Goal: Transaction & Acquisition: Purchase product/service

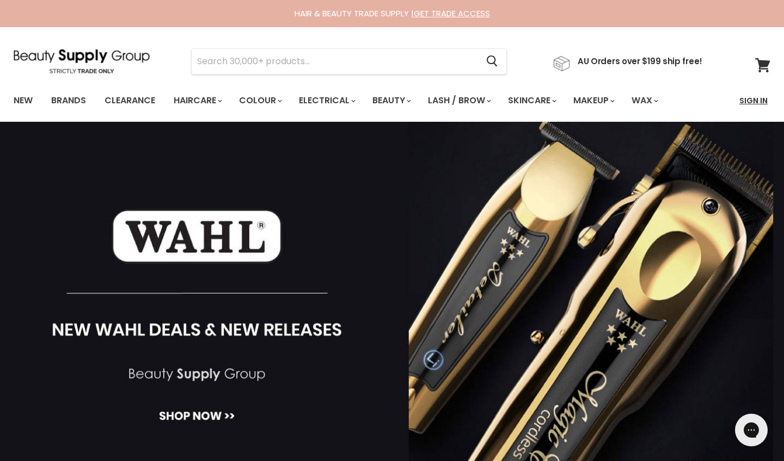
click at [687, 100] on link "Sign In" at bounding box center [752, 100] width 41 height 23
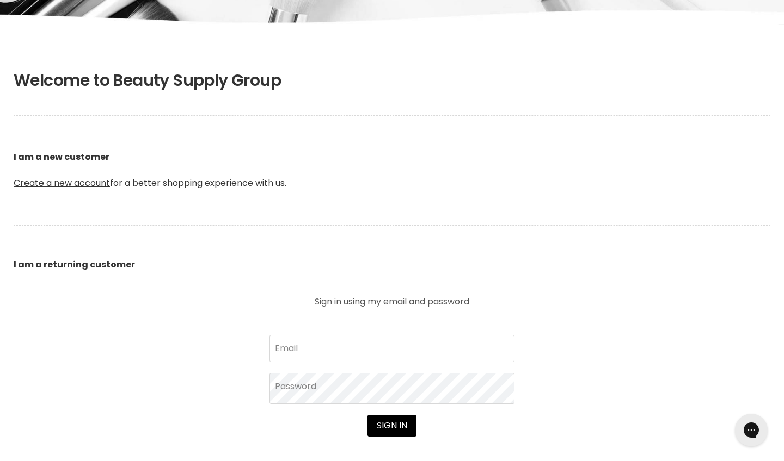
scroll to position [174, 0]
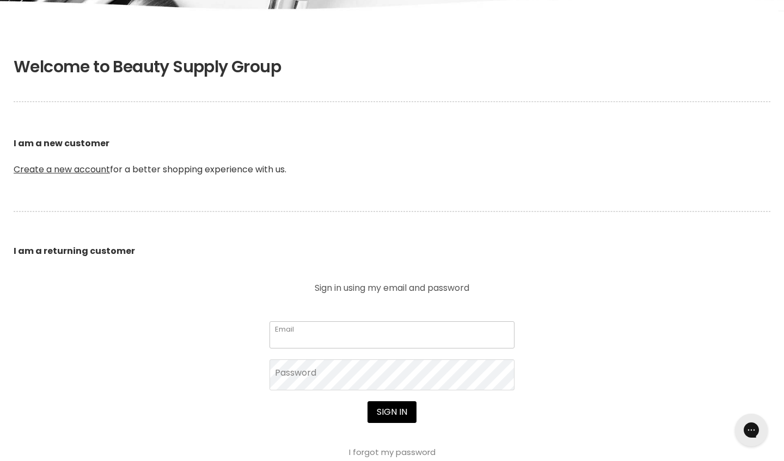
type input "lajohair23@gmail.com"
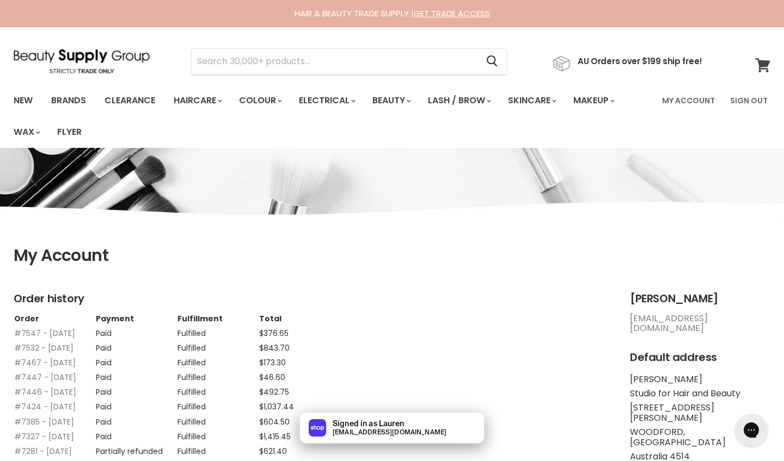
click at [764, 63] on span at bounding box center [769, 59] width 12 height 12
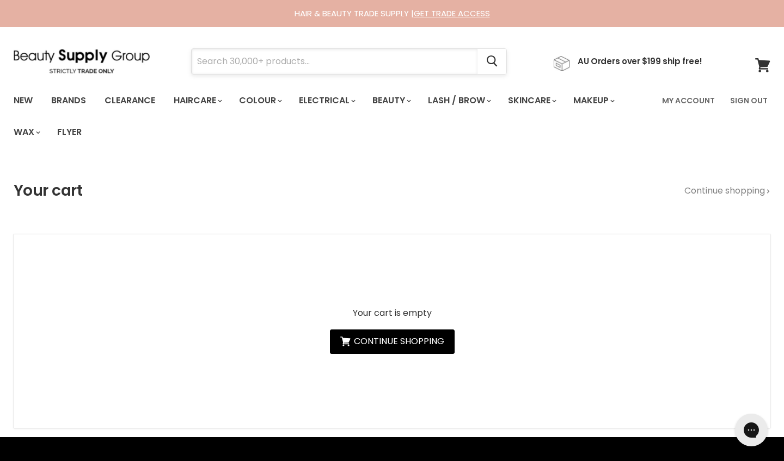
click at [280, 68] on input "Search" at bounding box center [335, 61] width 286 height 25
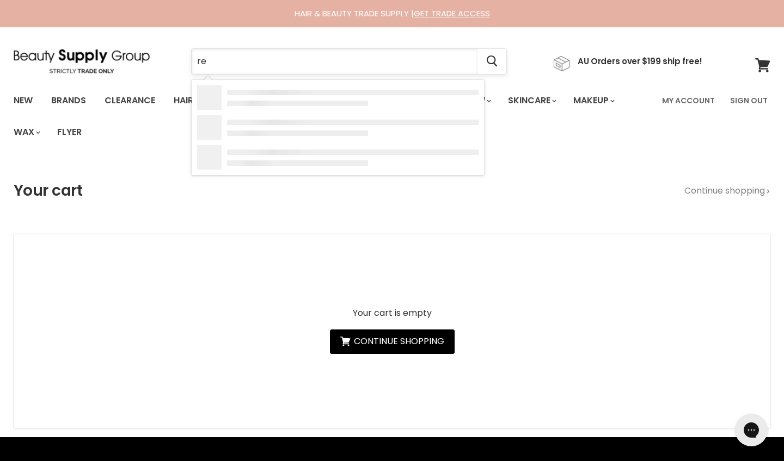
type input "ref"
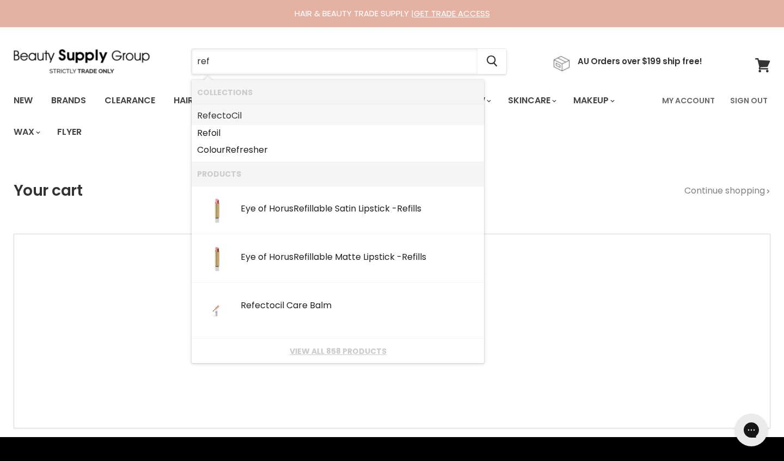
click at [221, 114] on link "Ref ectoCil" at bounding box center [337, 115] width 281 height 17
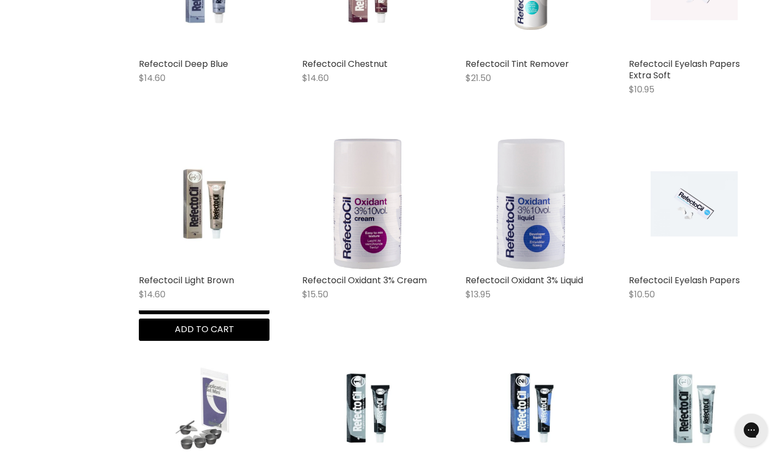
scroll to position [2242, 0]
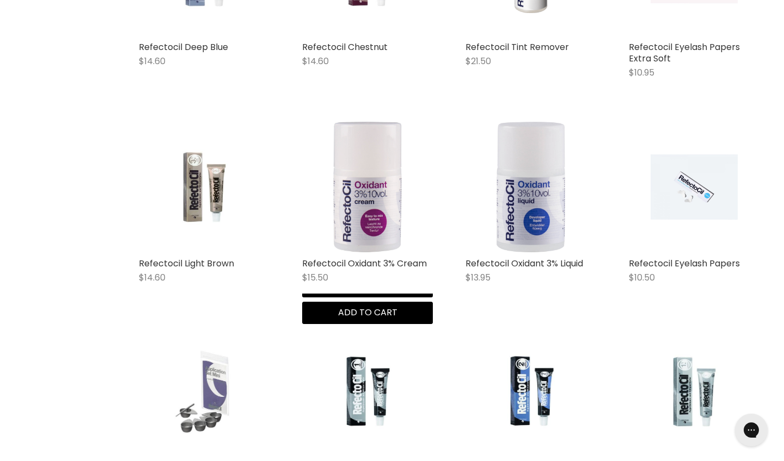
click at [370, 192] on img "Main content" at bounding box center [367, 187] width 87 height 131
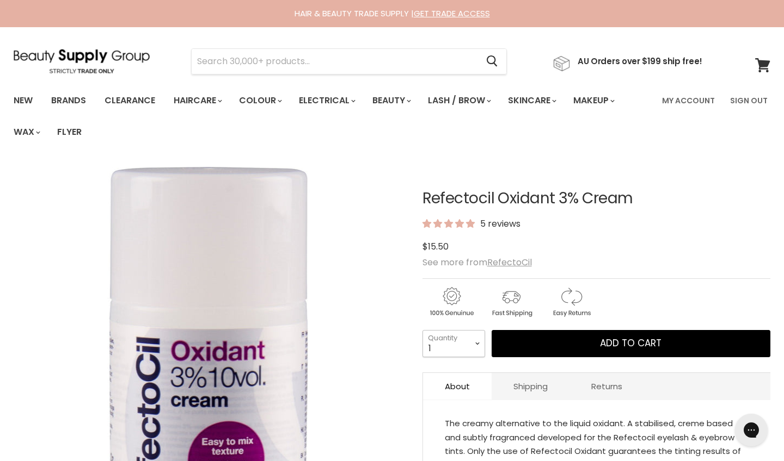
select select "2"
type input "2"
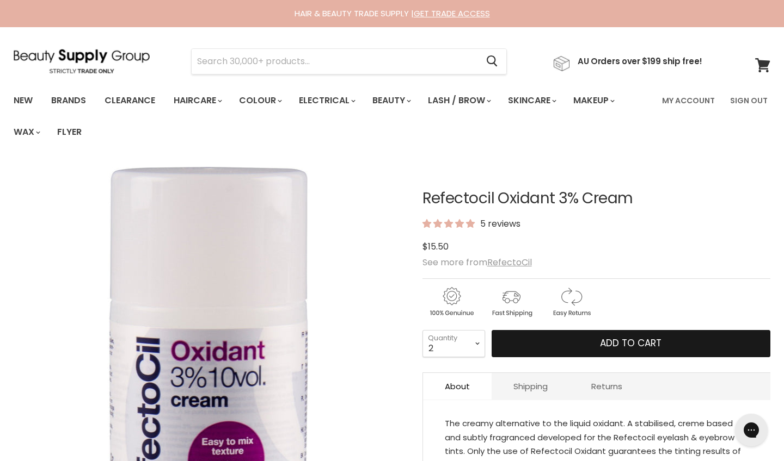
click at [569, 342] on button "Add to cart" at bounding box center [630, 343] width 279 height 27
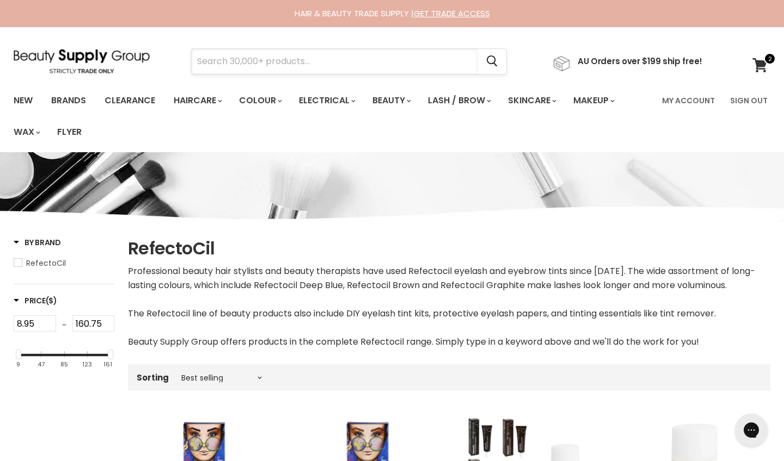
click at [246, 69] on input "Search" at bounding box center [335, 61] width 286 height 25
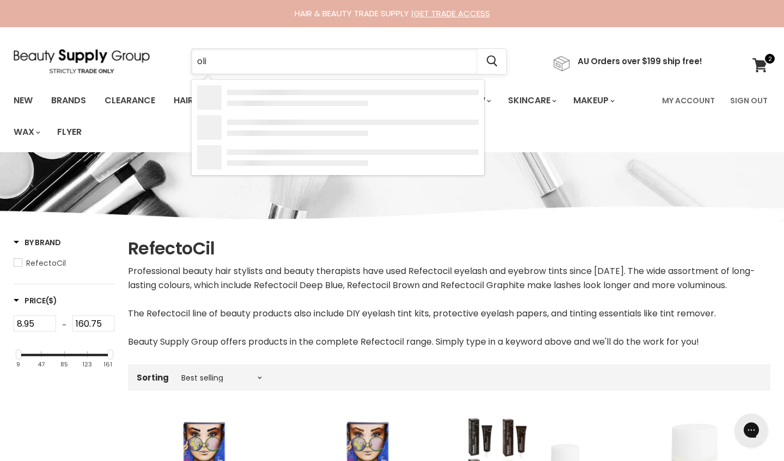
type input "oliv"
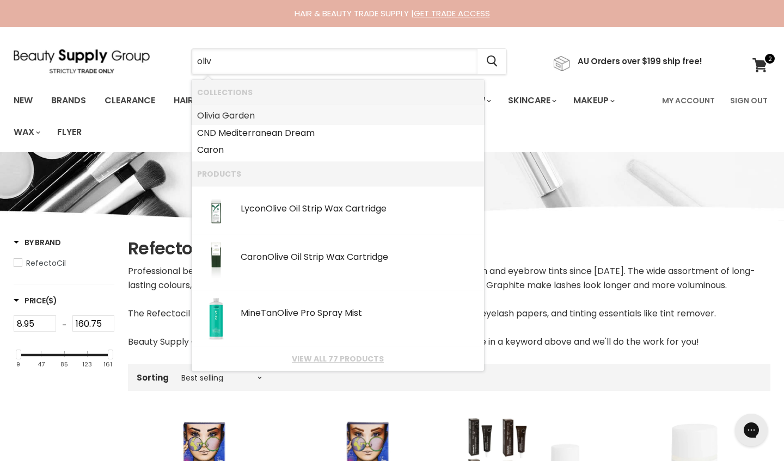
click at [251, 116] on link "Oliv ia Garden" at bounding box center [337, 115] width 281 height 17
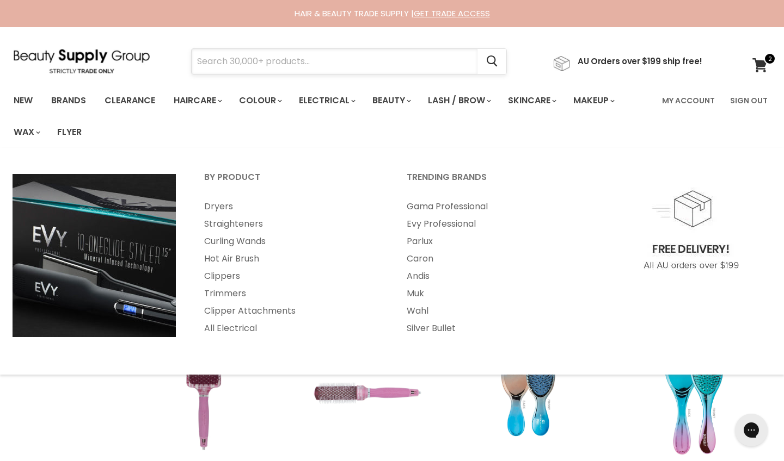
click at [264, 61] on input "Search" at bounding box center [335, 61] width 286 height 25
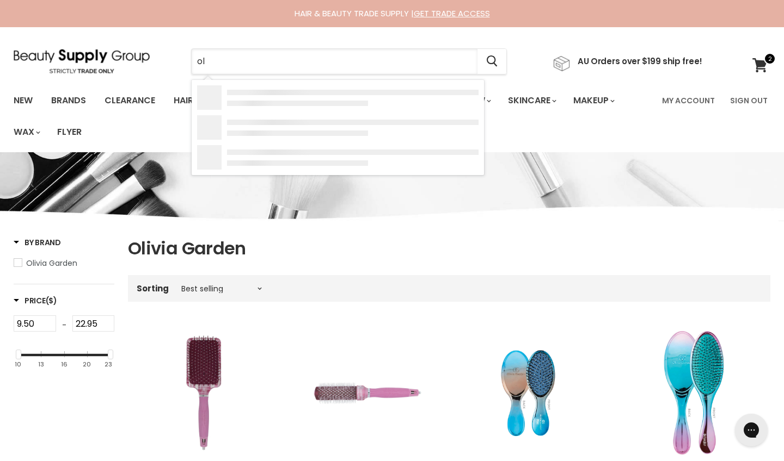
type input "oli"
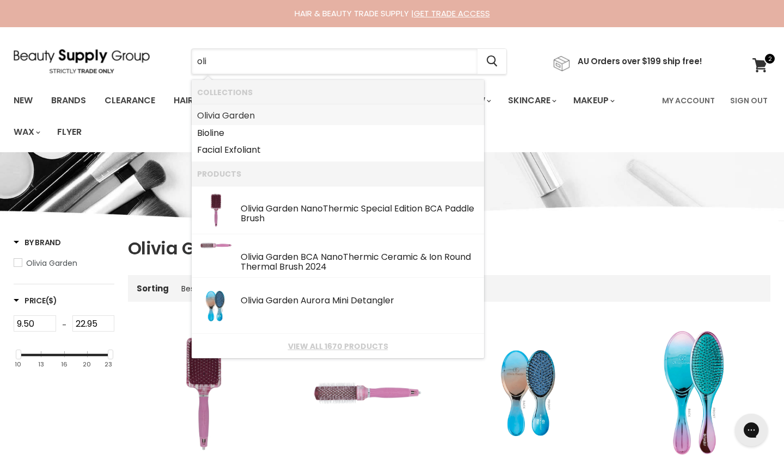
click at [251, 115] on link "Oli via Garden" at bounding box center [337, 115] width 281 height 17
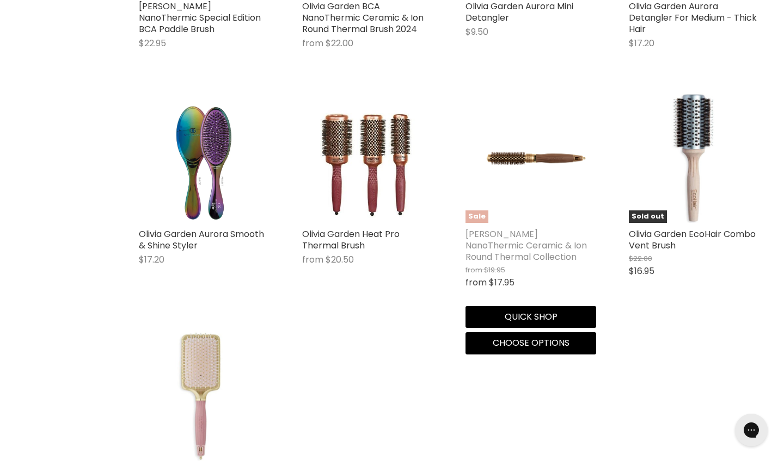
scroll to position [467, 0]
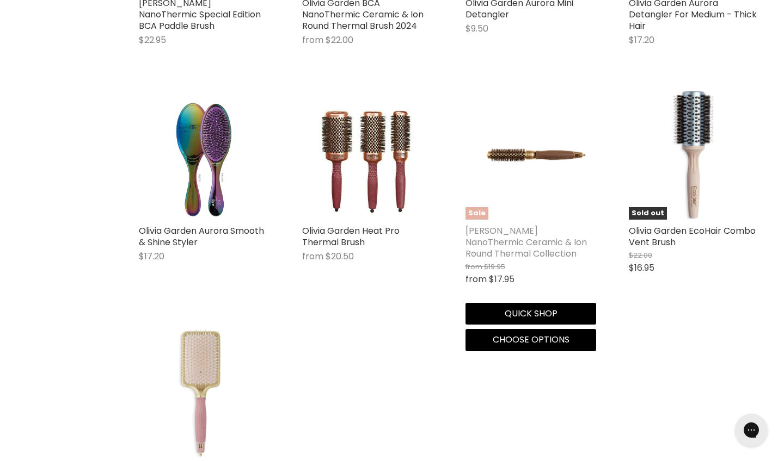
click at [528, 238] on link "[PERSON_NAME] NanoThermic Ceramic & Ion Round Thermal Collection" at bounding box center [525, 242] width 121 height 35
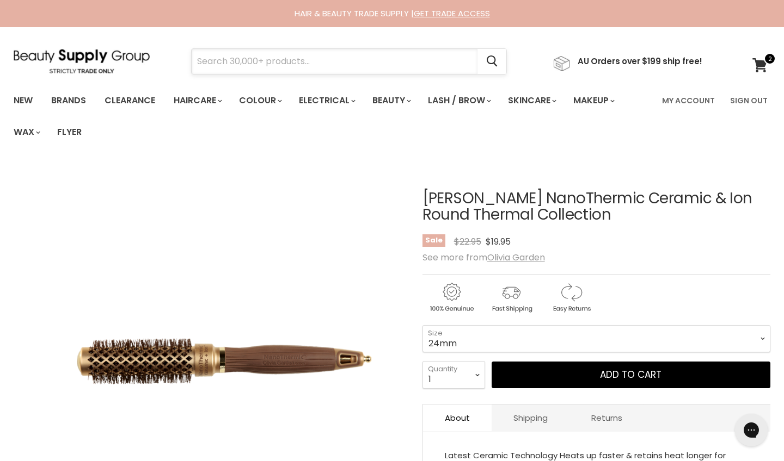
click at [234, 60] on input "Search" at bounding box center [335, 61] width 286 height 25
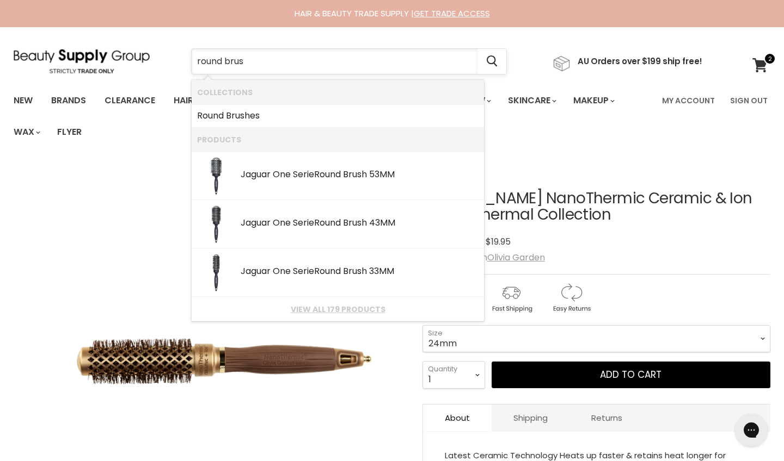
type input "round brush"
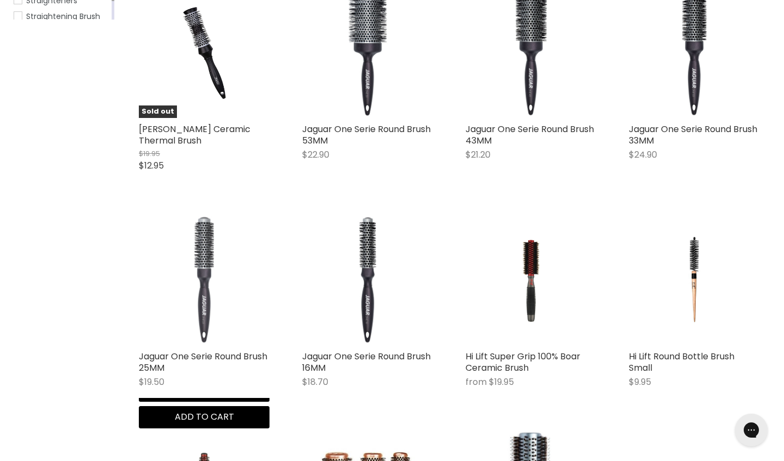
scroll to position [769, 0]
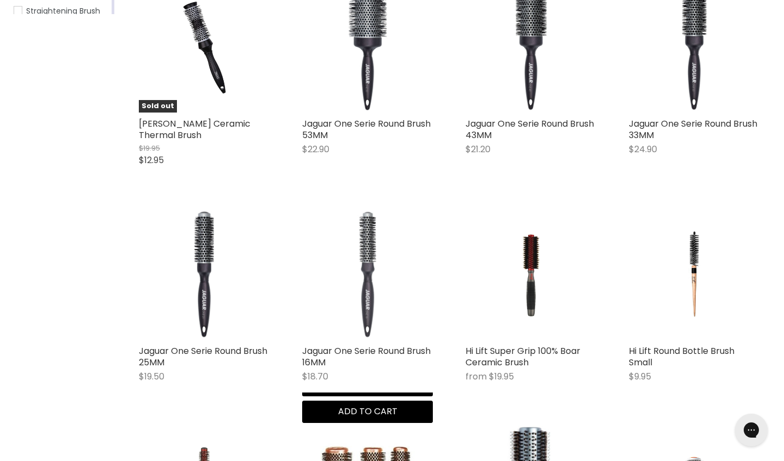
click at [366, 238] on img "Main content" at bounding box center [367, 275] width 131 height 131
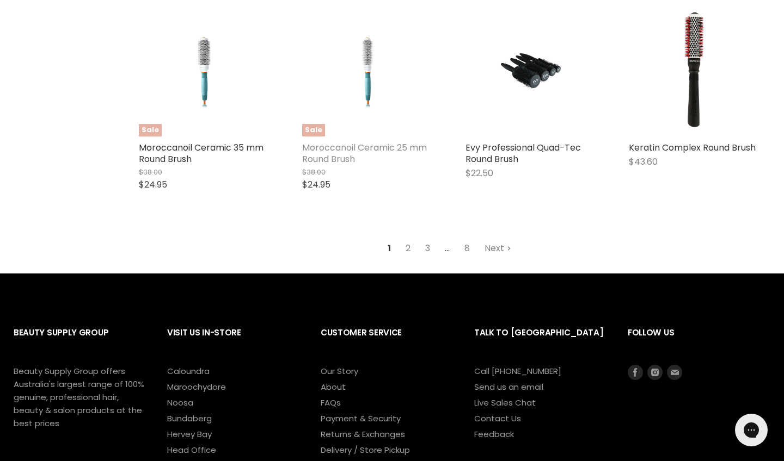
scroll to position [1390, 0]
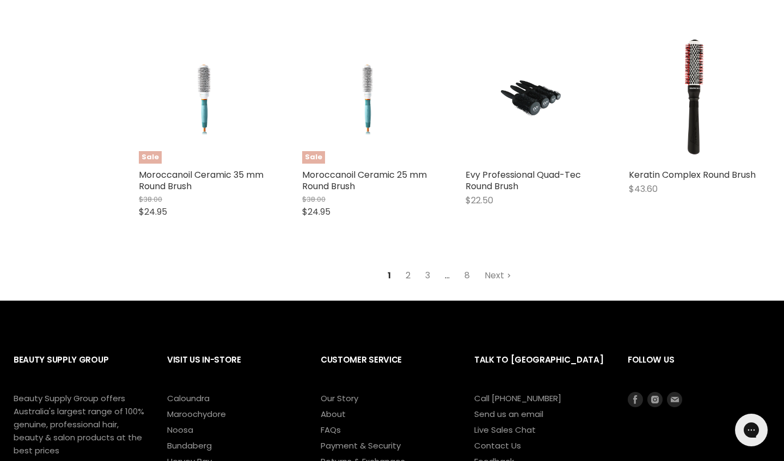
click at [410, 266] on link "2" at bounding box center [407, 276] width 17 height 20
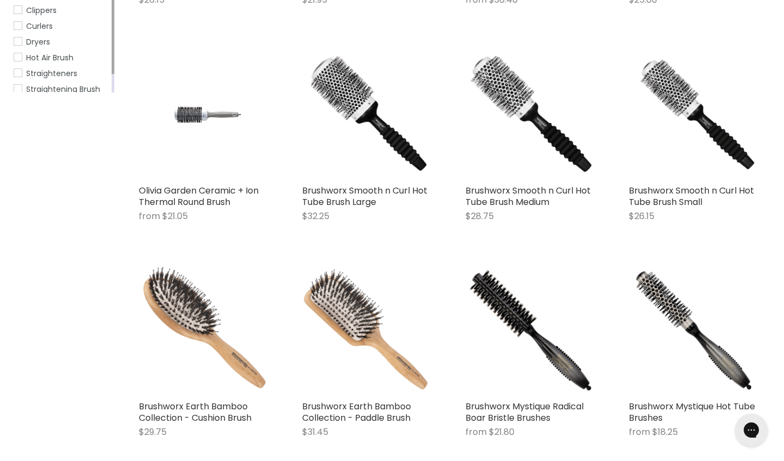
scroll to position [257, 0]
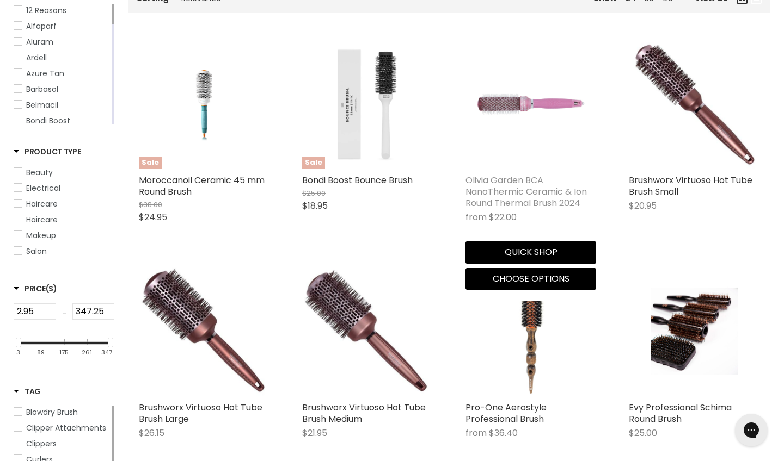
click at [522, 189] on link "Olivia Garden BCA NanoThermic Ceramic & Ion Round Thermal Brush 2024" at bounding box center [525, 191] width 121 height 35
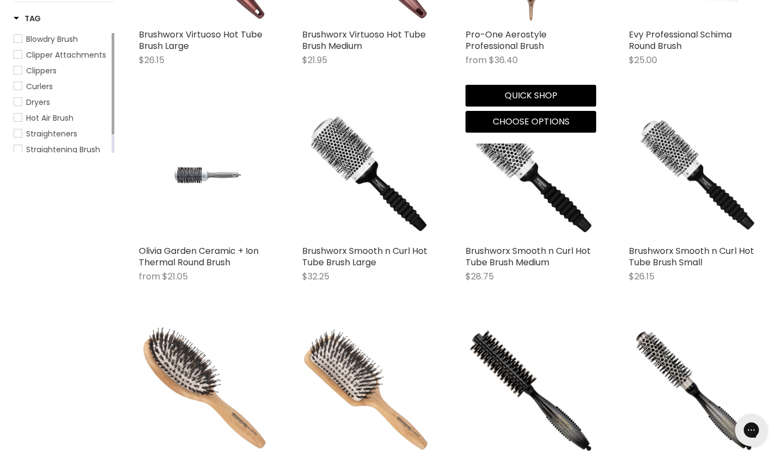
scroll to position [631, 0]
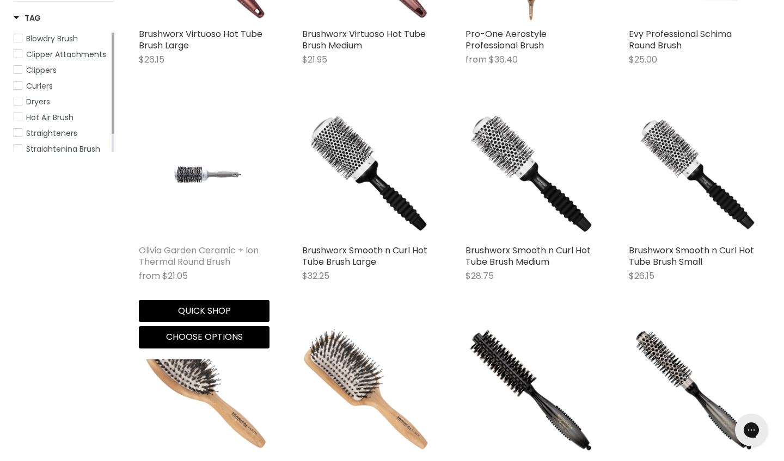
click at [206, 245] on link "Olivia Garden Ceramic + Ion Thermal Round Brush" at bounding box center [199, 256] width 120 height 24
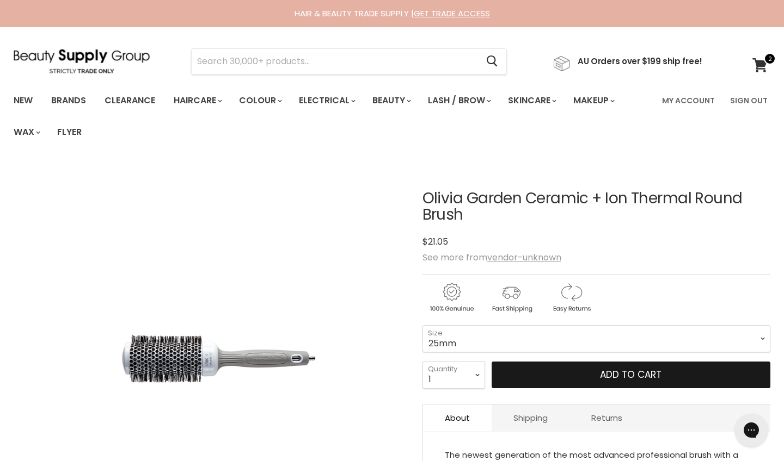
click at [572, 378] on button "Add to cart" at bounding box center [630, 375] width 279 height 27
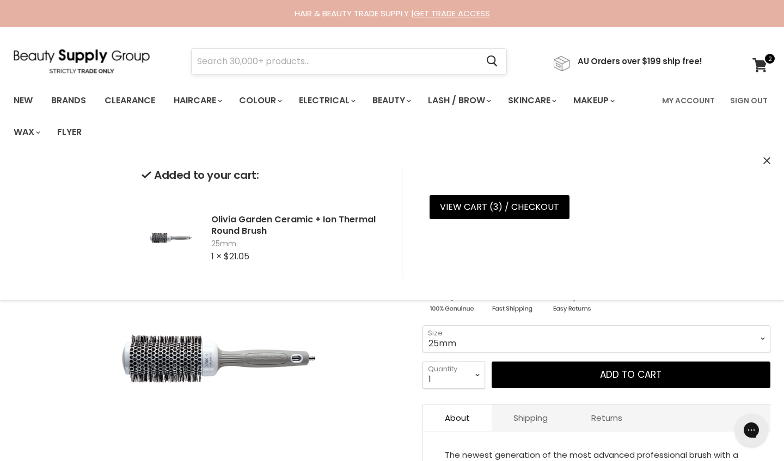
click at [266, 60] on input "Search" at bounding box center [335, 61] width 286 height 25
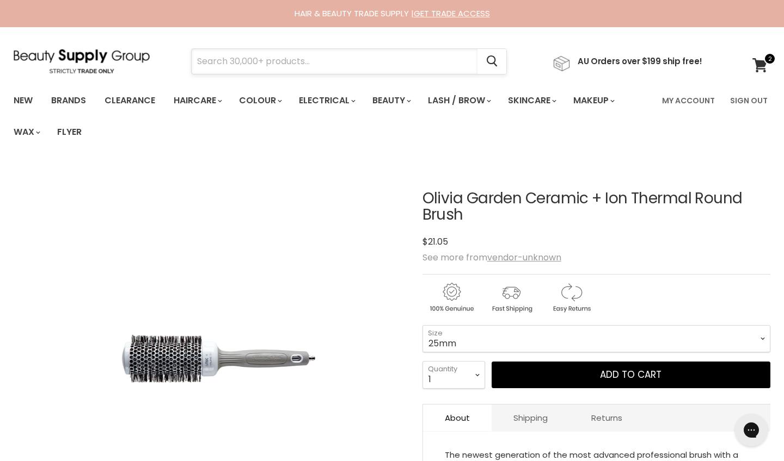
click at [286, 62] on input "Search" at bounding box center [335, 61] width 286 height 25
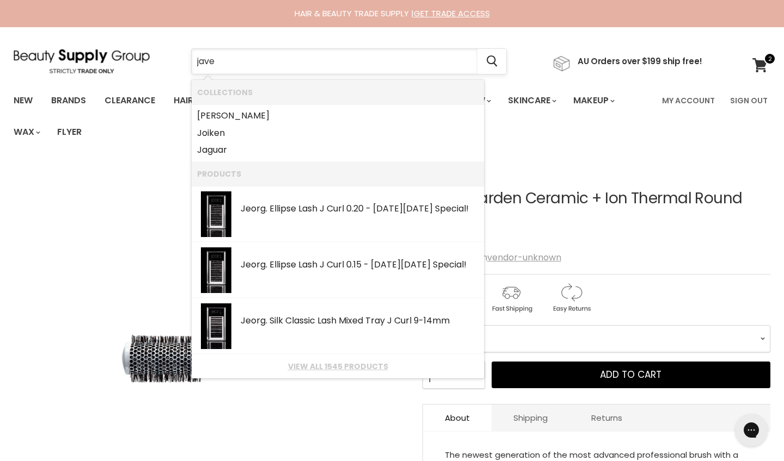
type input "javel"
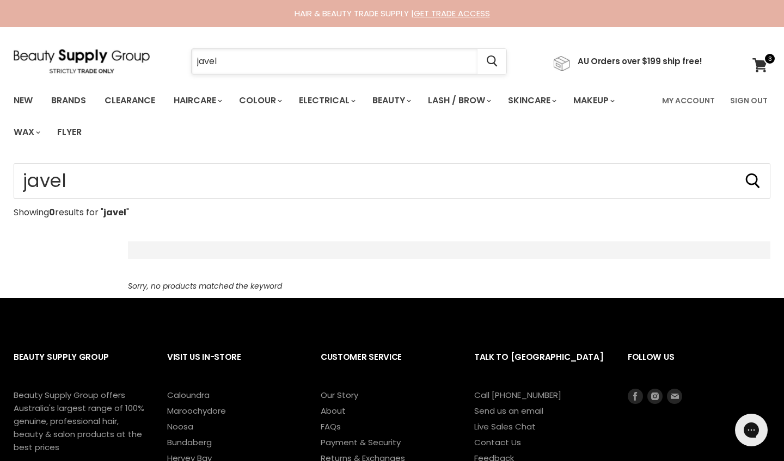
click at [243, 66] on input "javel" at bounding box center [335, 61] width 286 height 25
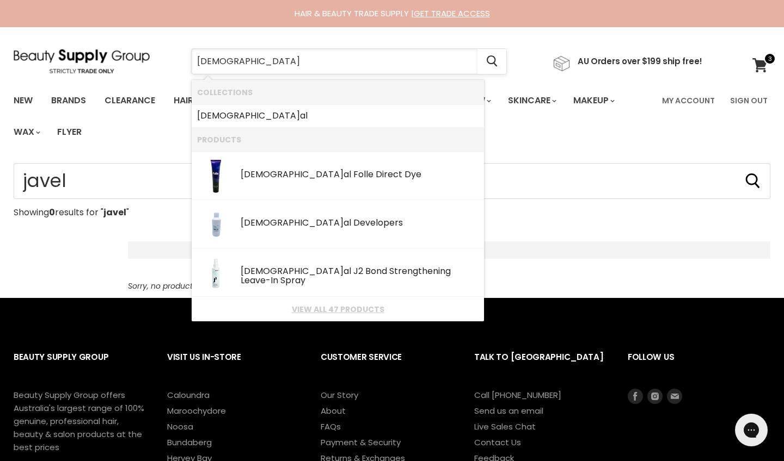
type input "jeval"
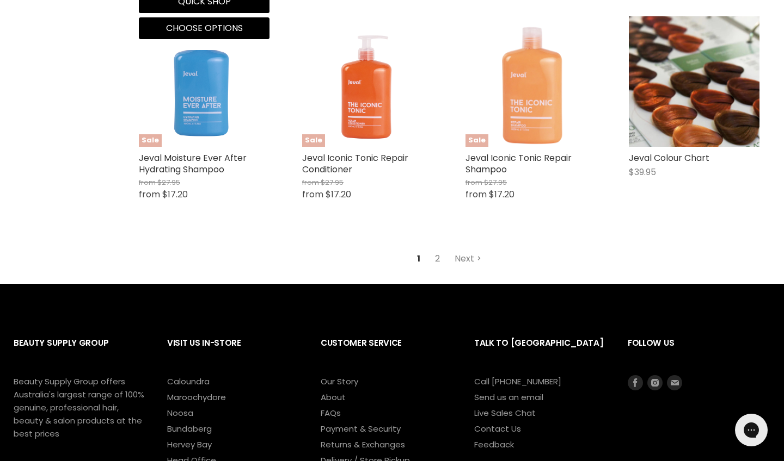
scroll to position [1433, 0]
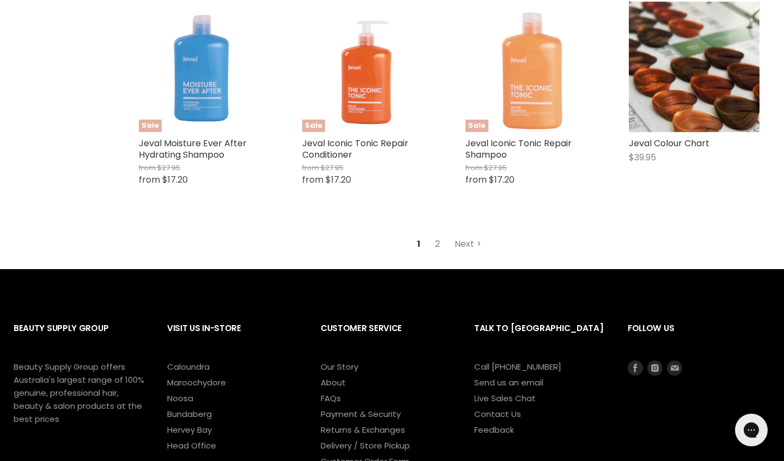
click at [438, 239] on link "2" at bounding box center [437, 245] width 17 height 20
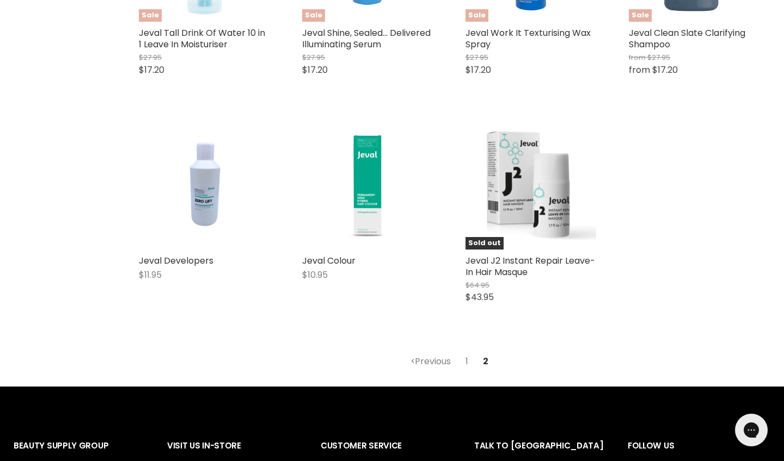
scroll to position [1328, 0]
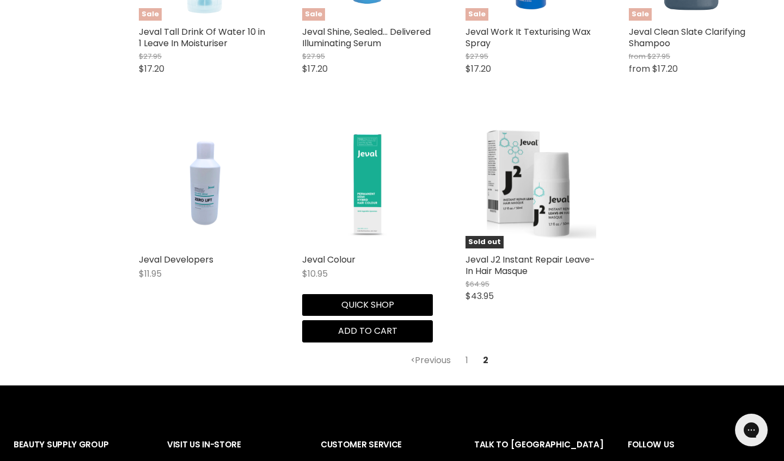
click at [374, 208] on img "Main content" at bounding box center [367, 183] width 131 height 131
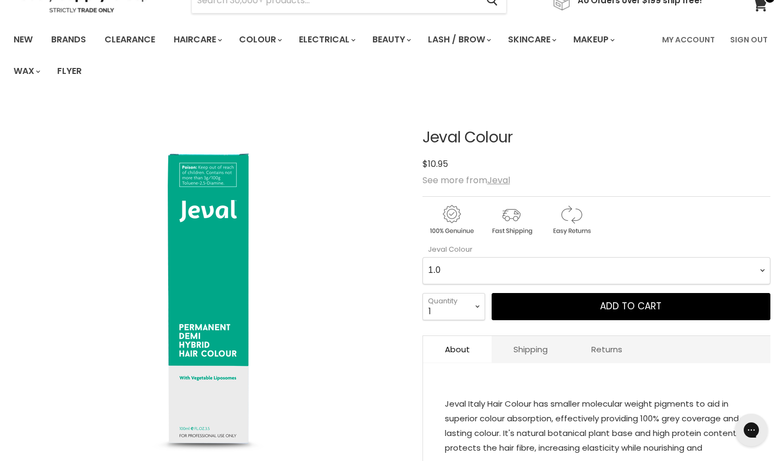
scroll to position [104, 0]
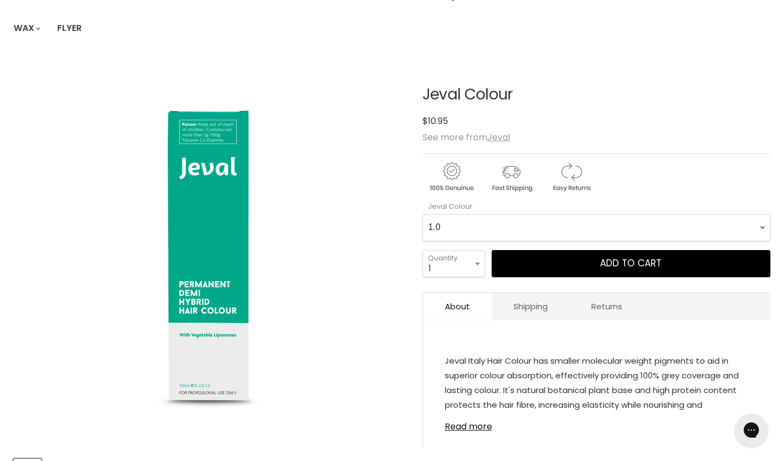
select Colour-0-0 "7.00"
select select "2"
type input "2"
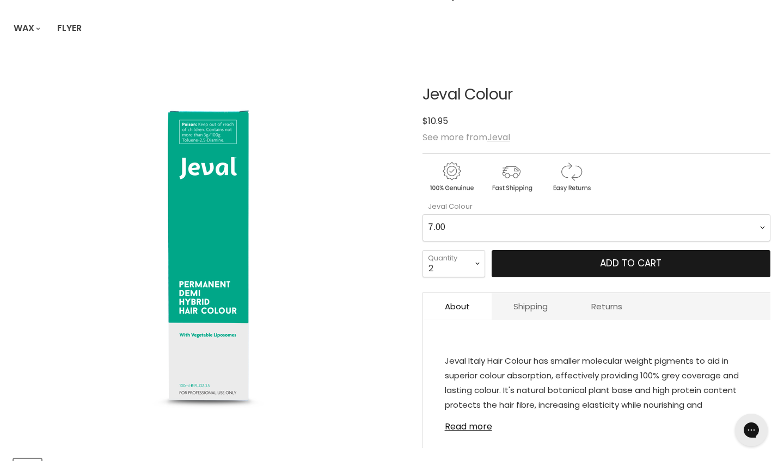
click at [552, 267] on button "Add to cart" at bounding box center [630, 263] width 279 height 27
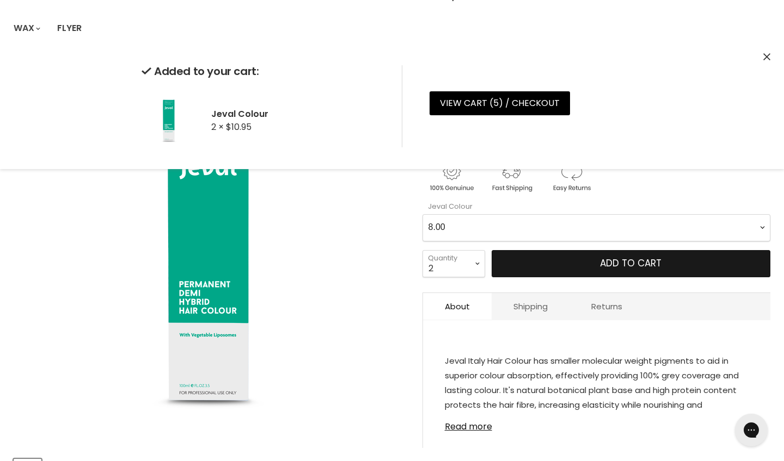
click at [545, 265] on button "Add to cart" at bounding box center [630, 263] width 279 height 27
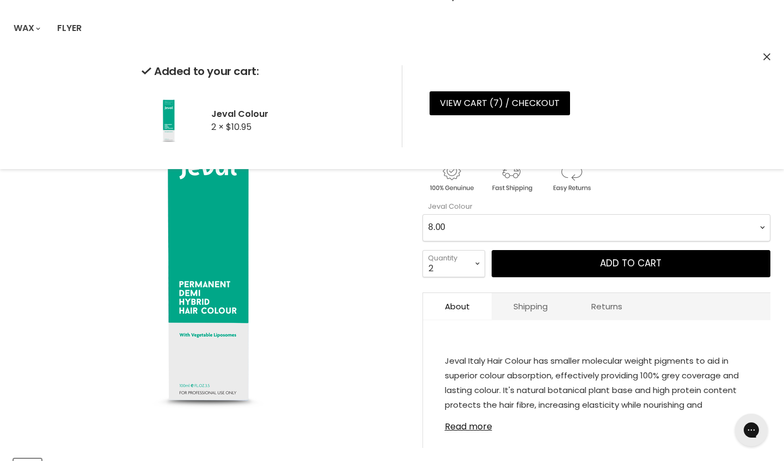
select Colour-0-0 "6.00"
select select "3"
type input "3"
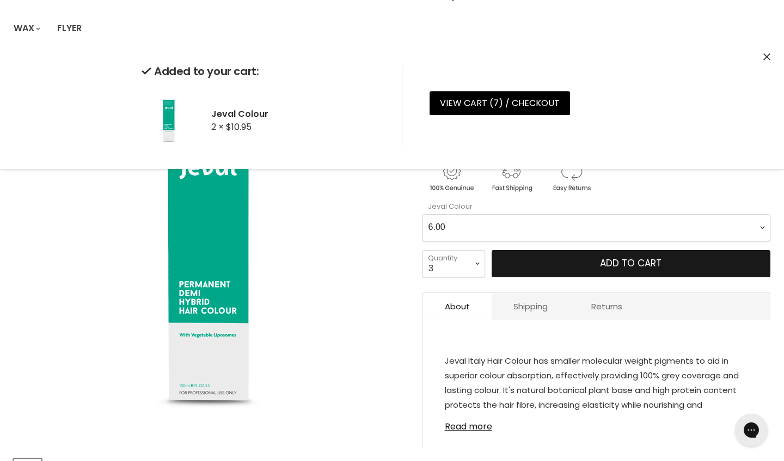
click at [549, 259] on button "Add to cart" at bounding box center [630, 263] width 279 height 27
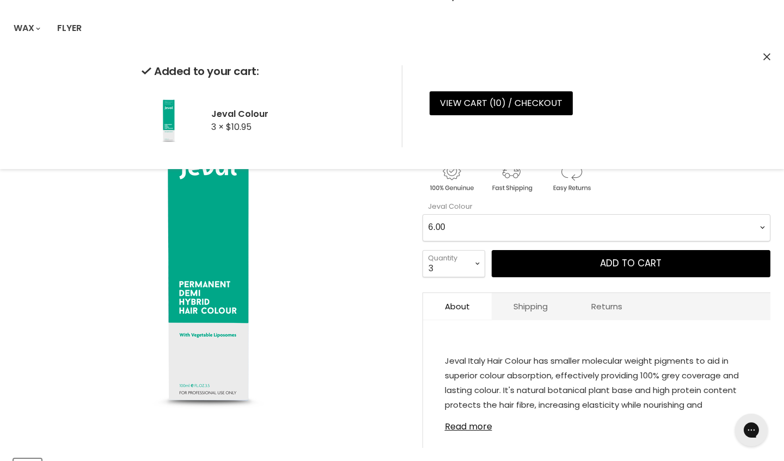
select Colour-0-0 "10.00"
select select "1"
type input "1"
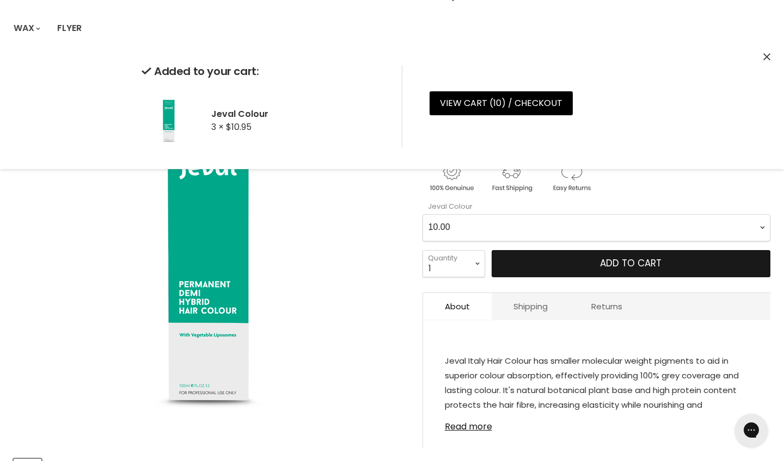
click at [528, 266] on button "Add to cart" at bounding box center [630, 263] width 279 height 27
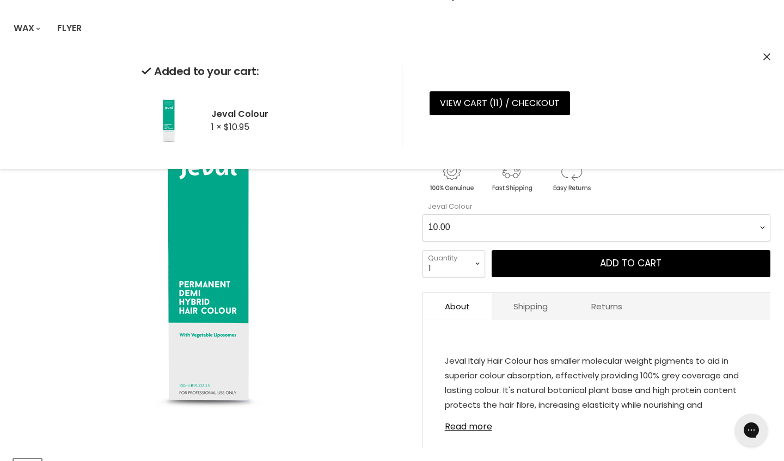
select Colour-0-0 "5.00"
select select "2"
type input "2"
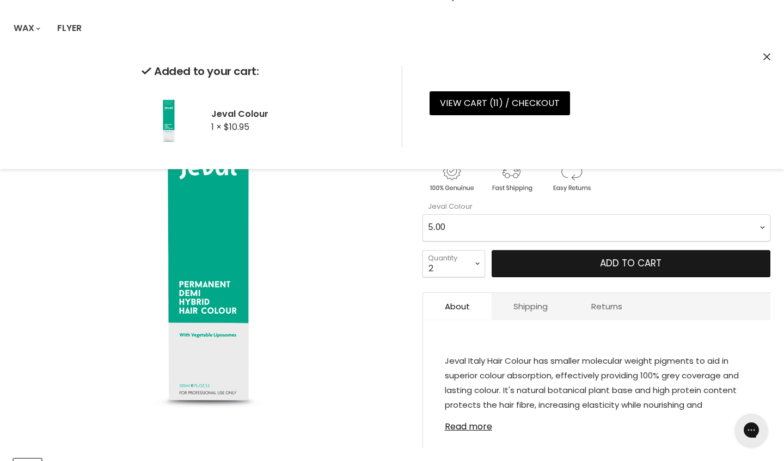
click at [552, 262] on button "Add to cart" at bounding box center [630, 263] width 279 height 27
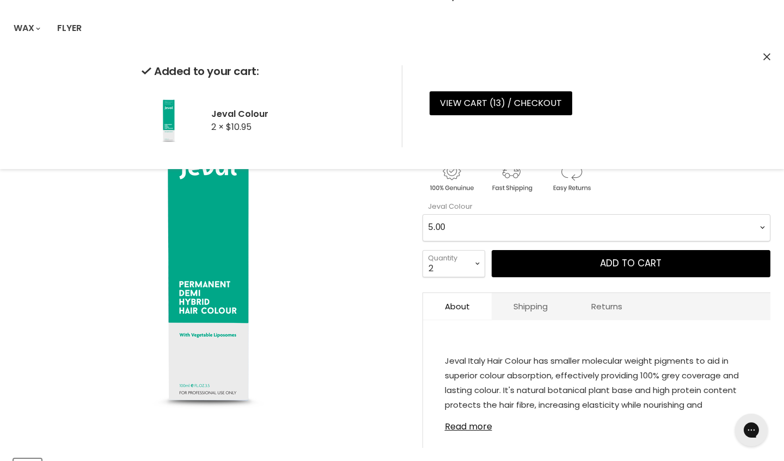
select Colour-0-0 "9.00"
select select "1"
type input "1"
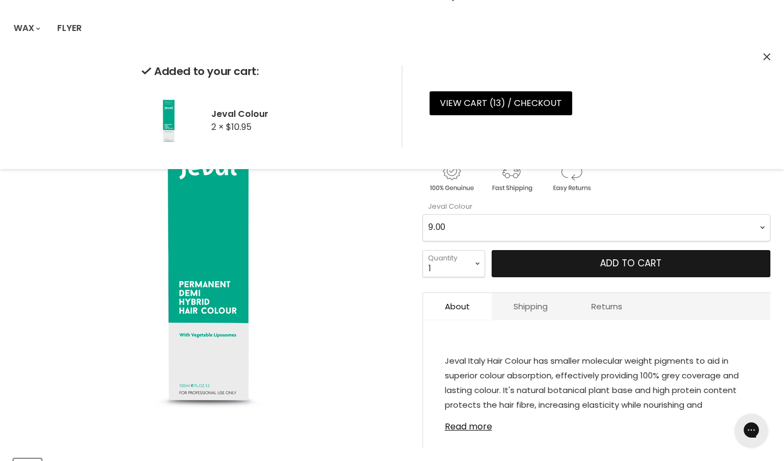
click at [556, 262] on button "Add to cart" at bounding box center [630, 263] width 279 height 27
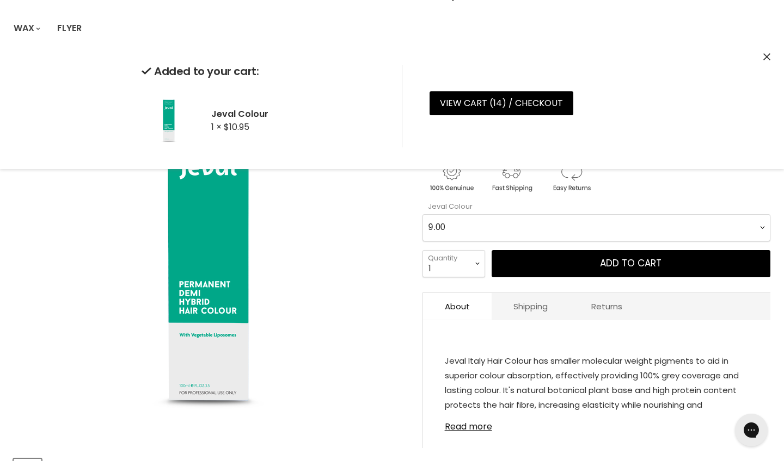
select Colour-0-0 "6.0"
select select "2"
type input "2"
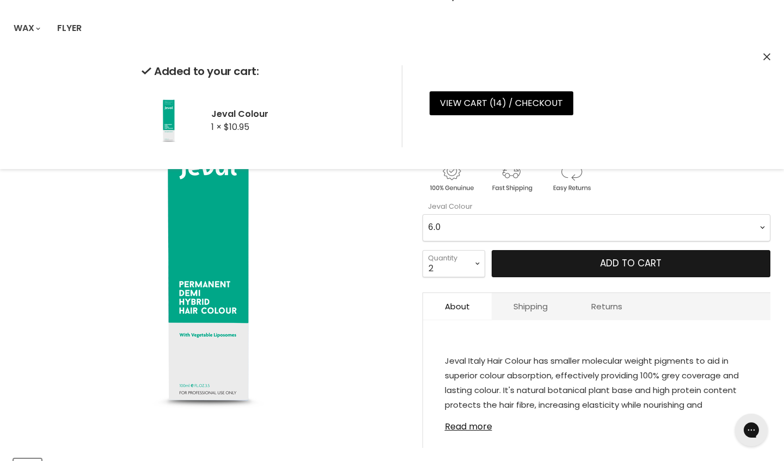
click at [557, 259] on button "Add to cart" at bounding box center [630, 263] width 279 height 27
click at [534, 275] on button "Add to cart" at bounding box center [630, 263] width 279 height 27
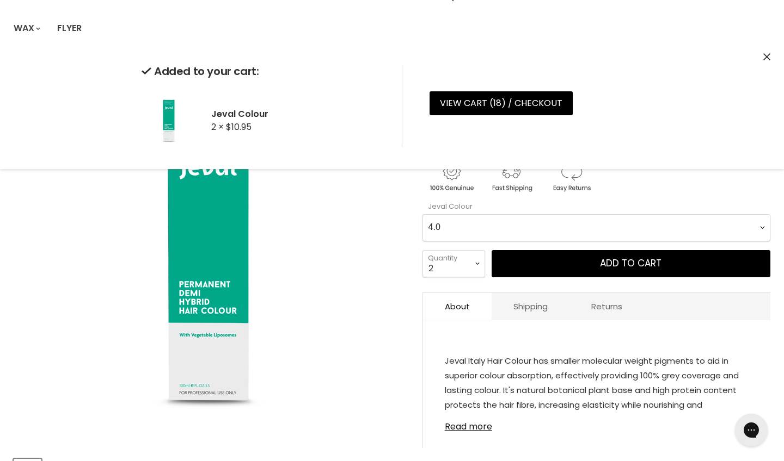
select Colour-0-0 "5.0"
select select "1"
type input "1"
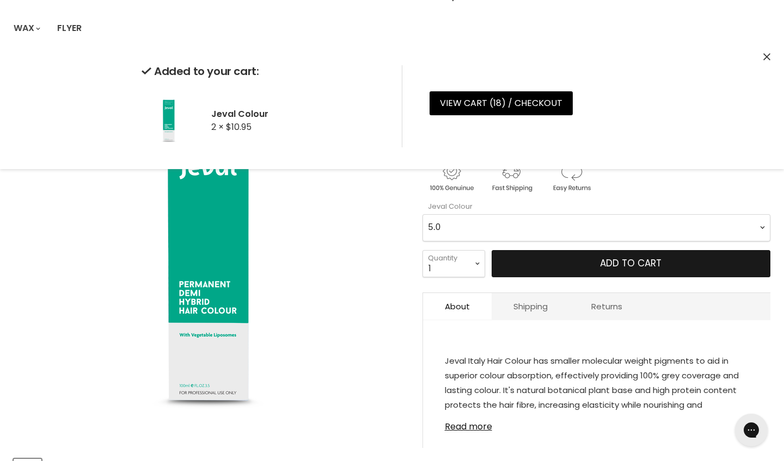
click at [552, 265] on button "Add to cart" at bounding box center [630, 263] width 279 height 27
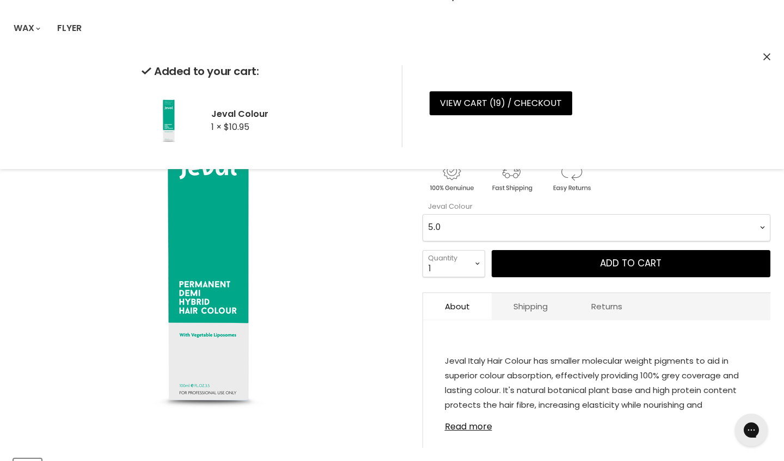
select Colour-0-0 "3.0"
select select "2"
type input "2"
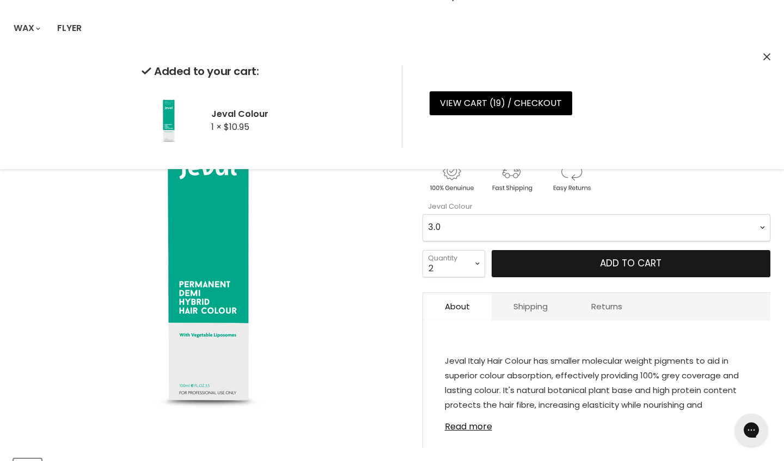
click at [541, 269] on button "Add to cart" at bounding box center [630, 263] width 279 height 27
click at [534, 268] on button "Add to cart" at bounding box center [630, 263] width 279 height 27
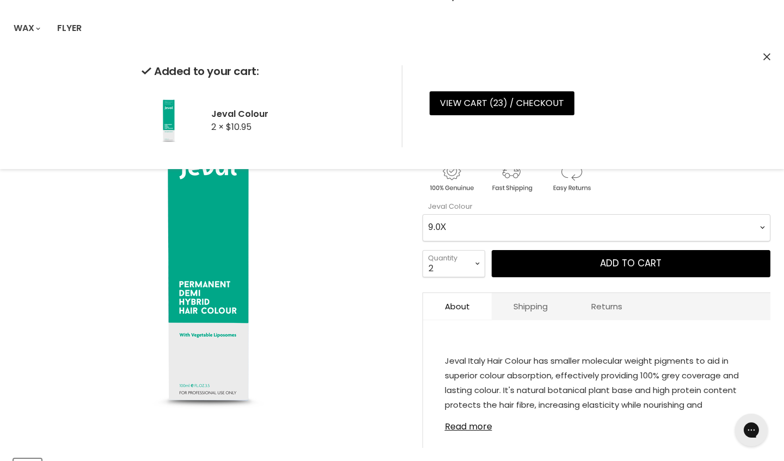
select Colour-0-0 "6.0X"
select select "1"
type input "1"
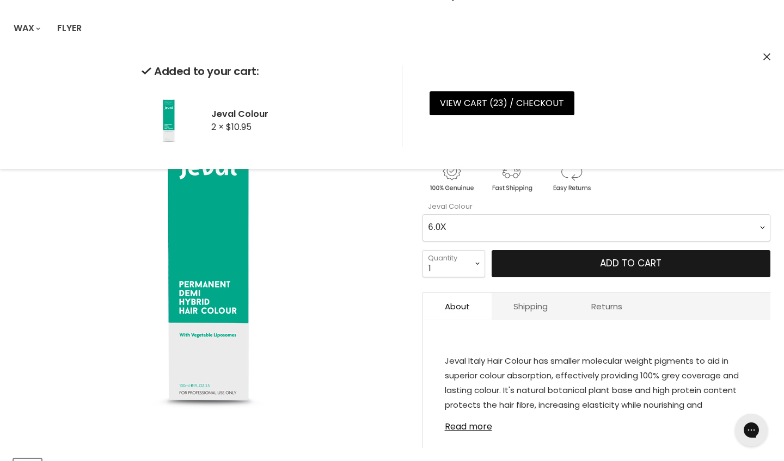
click at [540, 261] on button "Add to cart" at bounding box center [630, 263] width 279 height 27
click at [523, 261] on button "Add to cart" at bounding box center [630, 263] width 279 height 27
click at [541, 267] on button "Add to cart" at bounding box center [630, 263] width 279 height 27
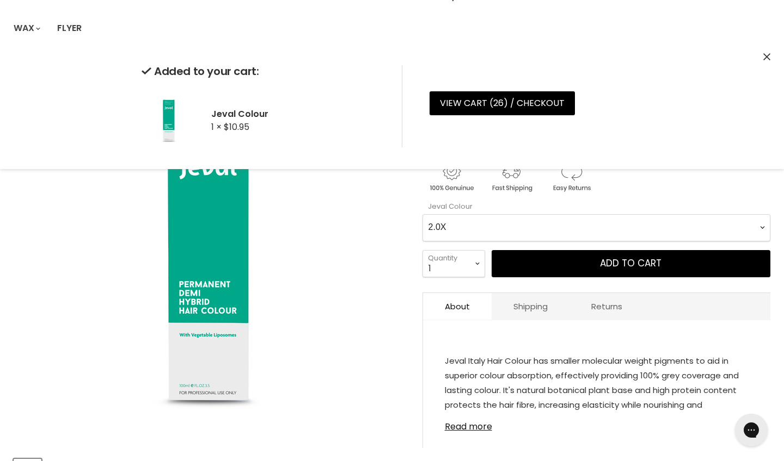
select Colour-0-0 "10.1"
select select "6"
type input "6"
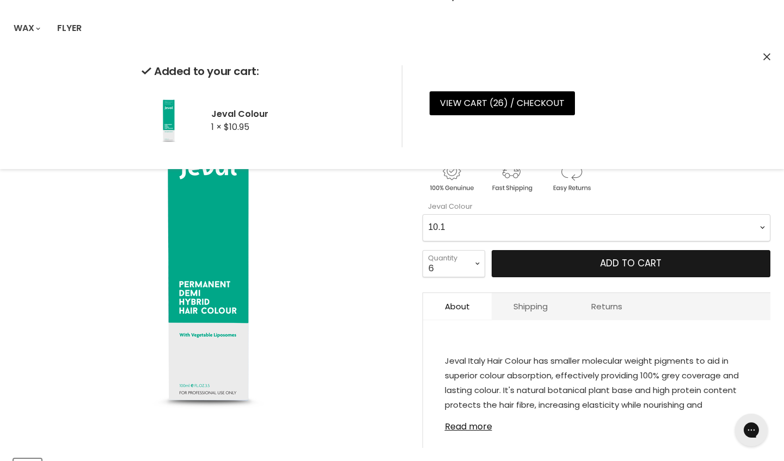
click at [556, 263] on button "Add to cart" at bounding box center [630, 263] width 279 height 27
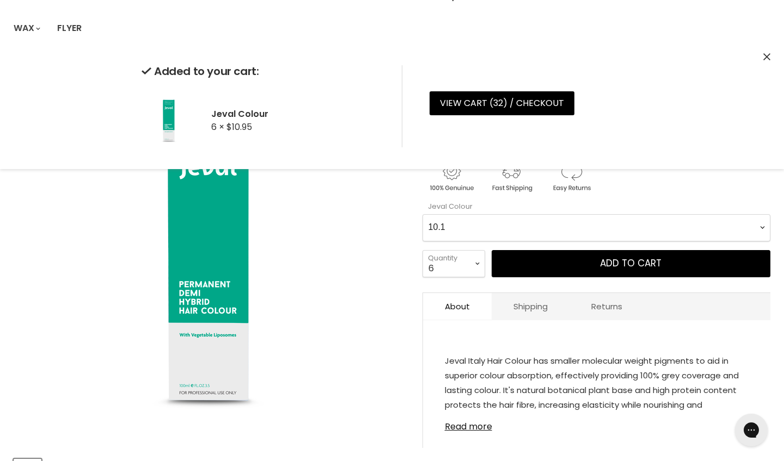
select Colour-0-0 "9.2"
select select "4"
type input "4"
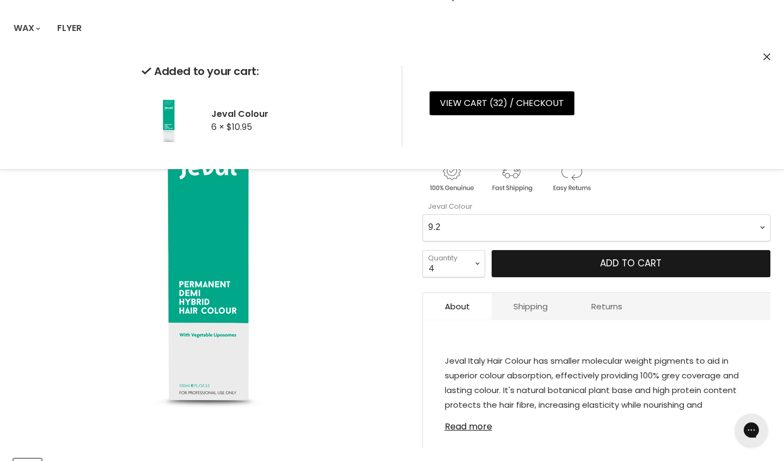
click at [544, 263] on button "Add to cart" at bounding box center [630, 263] width 279 height 27
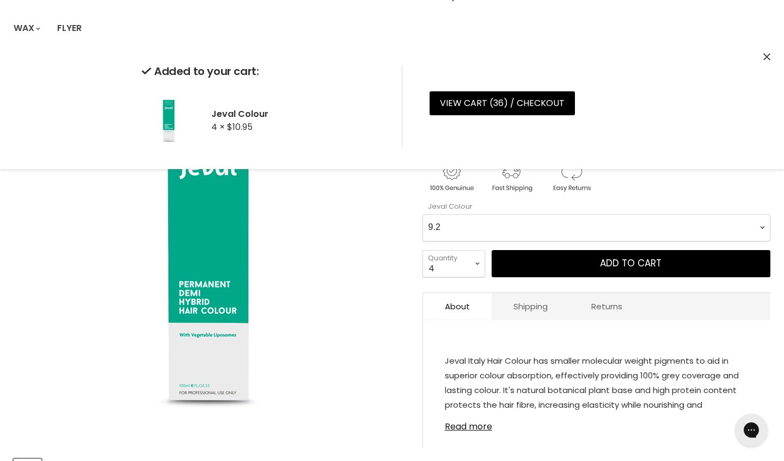
select Colour-0-0 "F.10"
select select "2"
type input "2"
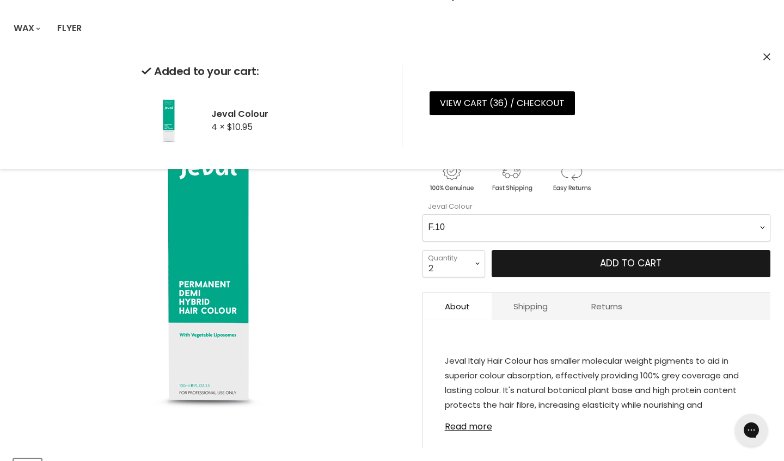
click at [564, 270] on button "Add to cart" at bounding box center [630, 263] width 279 height 27
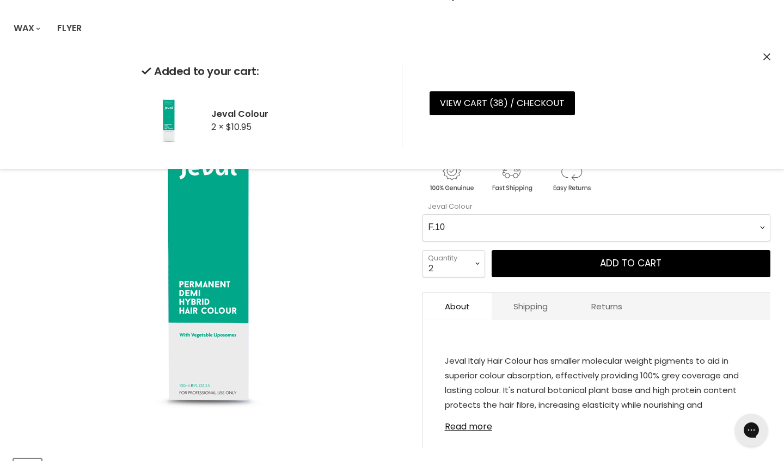
select Colour-0-0 "7.45"
select select "1"
type input "1"
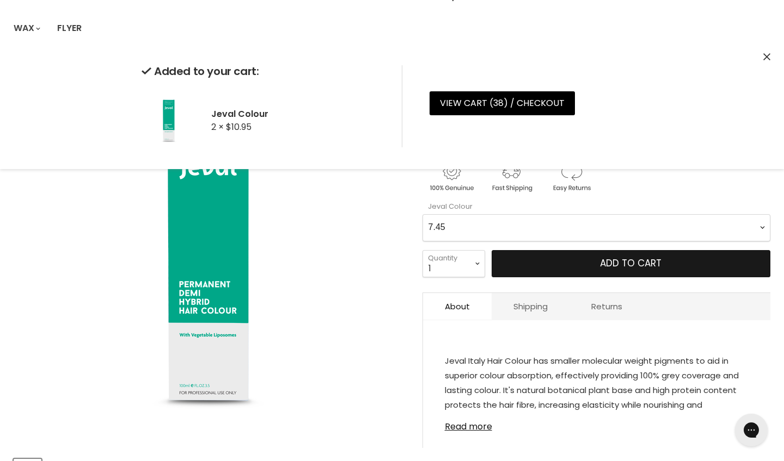
click at [569, 257] on button "Add to cart" at bounding box center [630, 263] width 279 height 27
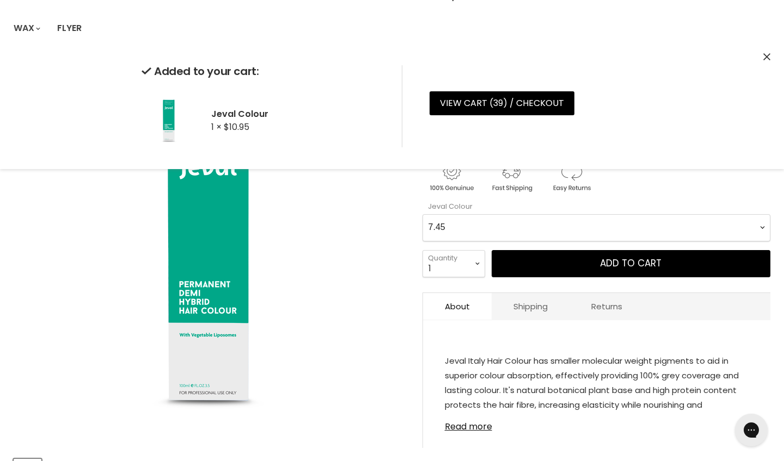
select Colour-0-0 "10.81"
select select "4"
type input "4"
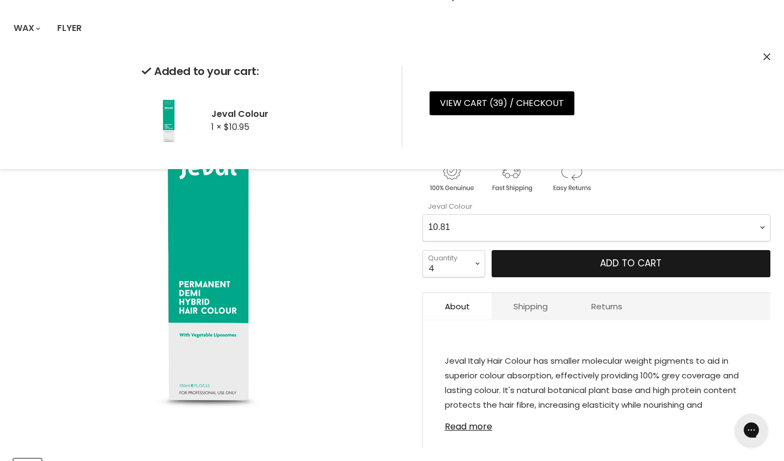
click at [580, 264] on button "Add to cart" at bounding box center [630, 263] width 279 height 27
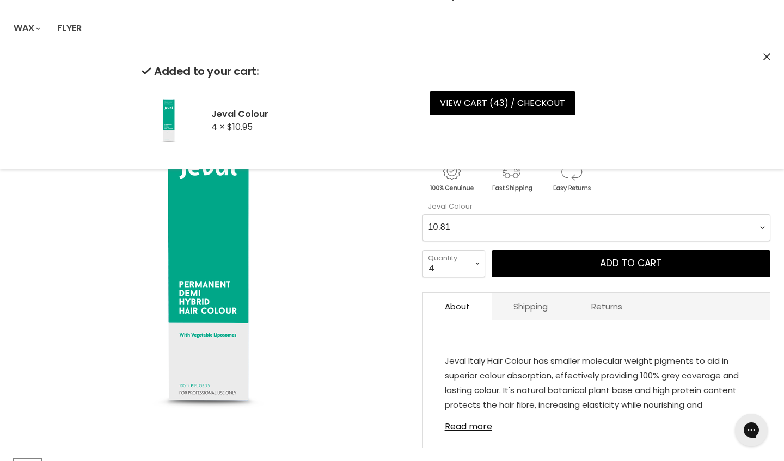
select Colour-0-0 "8.2"
select select "2"
type input "2"
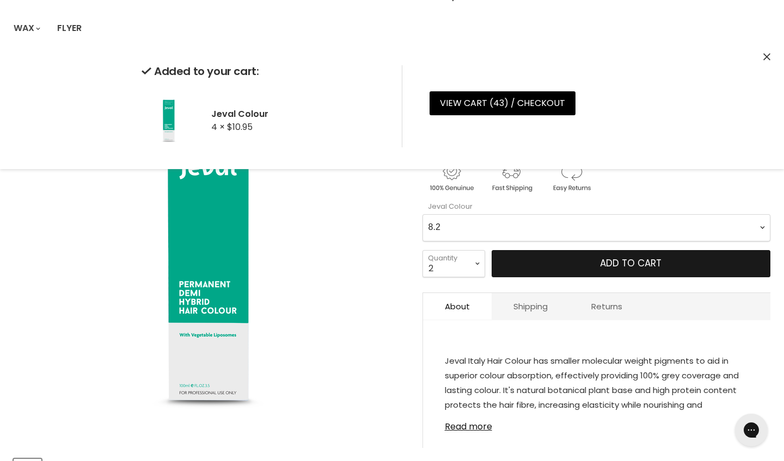
click at [537, 271] on button "Add to cart" at bounding box center [630, 263] width 279 height 27
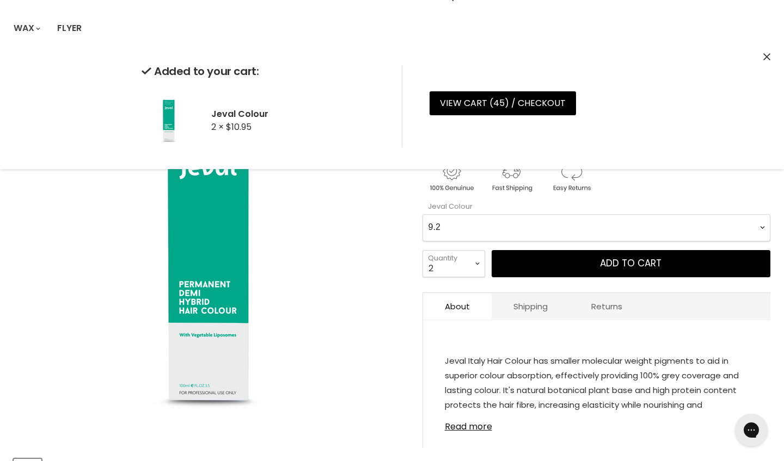
select Colour-0-0 "9.1"
select select "1"
type input "1"
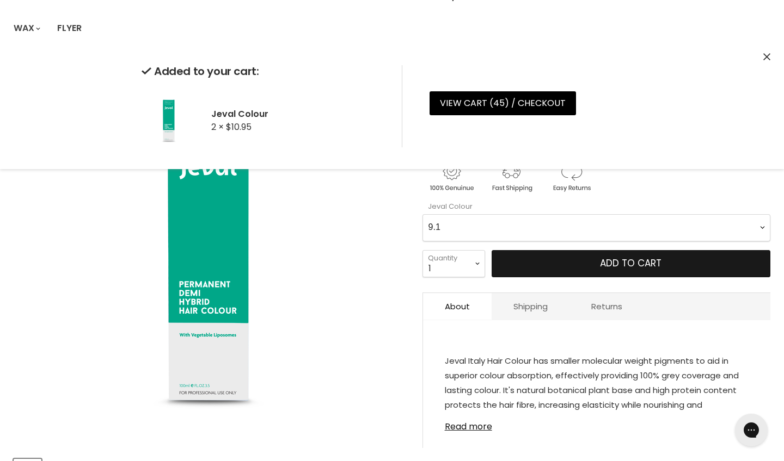
click at [556, 265] on button "Add to cart" at bounding box center [630, 263] width 279 height 27
click at [527, 256] on button "Add to cart" at bounding box center [630, 263] width 279 height 27
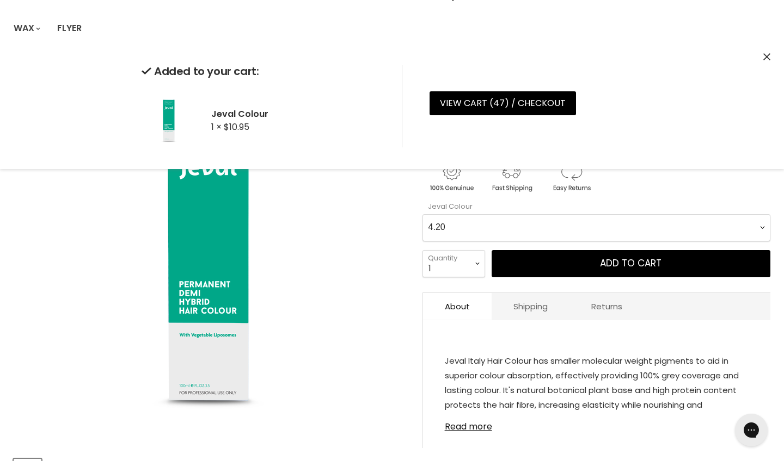
select Colour-0-0 "9.92"
select select "4"
type input "4"
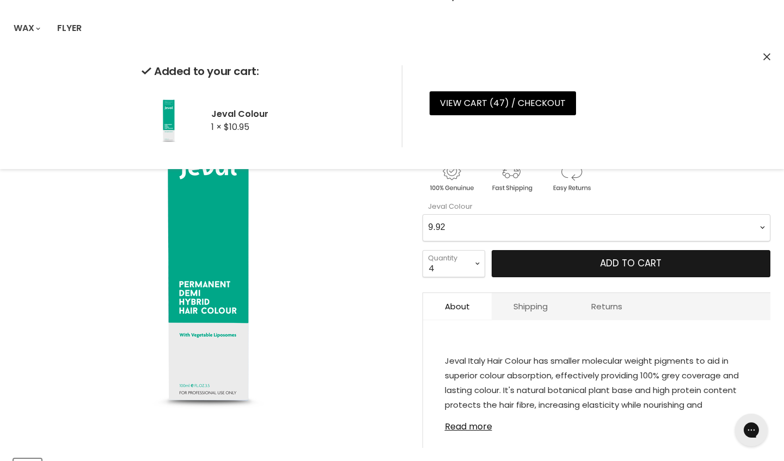
click at [571, 261] on button "Add to cart" at bounding box center [630, 263] width 279 height 27
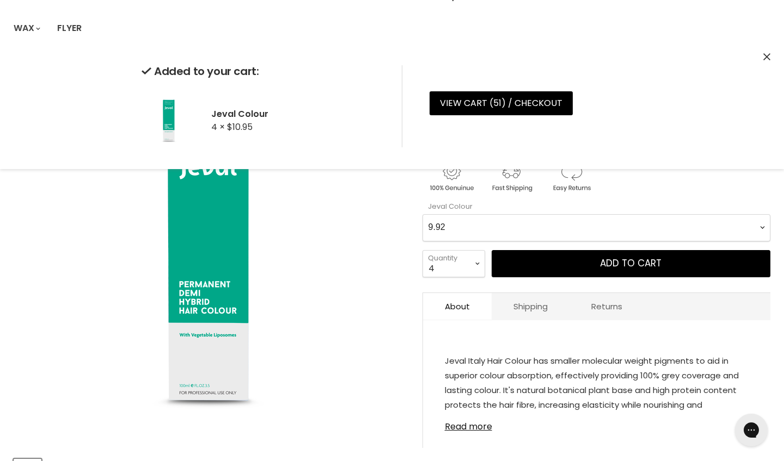
select Colour-0-0 "8.4"
select select "1"
type input "1"
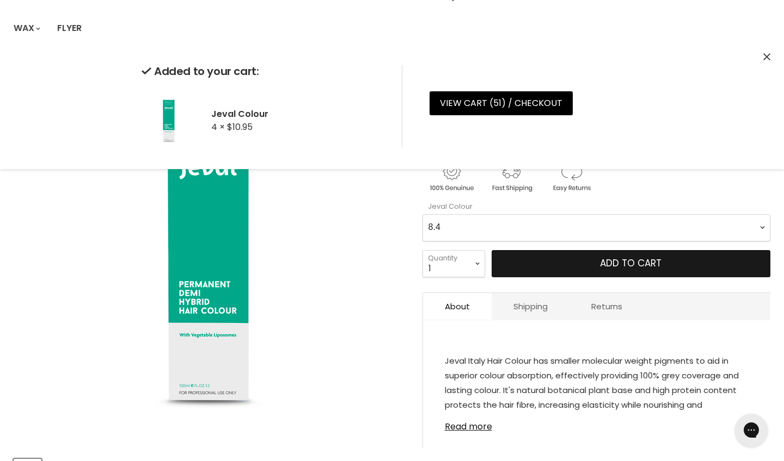
click at [559, 263] on button "Add to cart" at bounding box center [630, 263] width 279 height 27
click at [563, 262] on button "Add to cart" at bounding box center [630, 263] width 279 height 27
click at [595, 263] on button "Add to cart" at bounding box center [630, 263] width 279 height 27
click at [669, 268] on button "Add to cart" at bounding box center [630, 263] width 279 height 27
click at [581, 271] on button "Add to cart" at bounding box center [630, 263] width 279 height 27
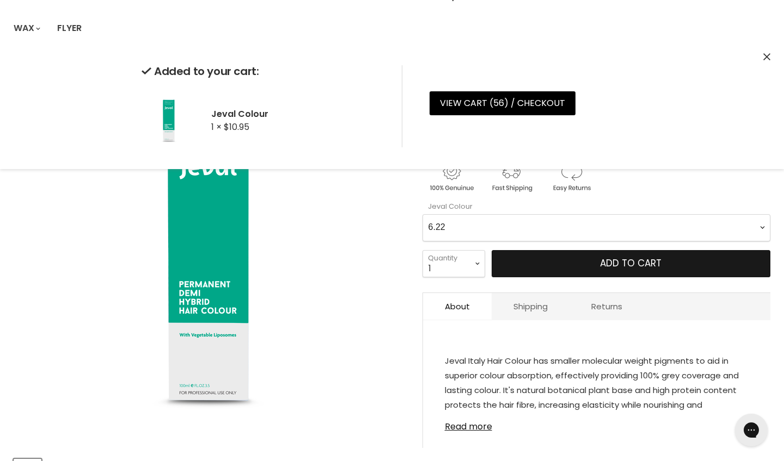
click at [528, 263] on button "Add to cart" at bounding box center [630, 263] width 279 height 27
click at [535, 263] on button "Add to cart" at bounding box center [630, 263] width 279 height 27
click at [534, 276] on button "Add to cart" at bounding box center [630, 263] width 279 height 27
click at [540, 266] on button "Add to cart" at bounding box center [630, 263] width 279 height 27
click at [557, 267] on button "Add to cart" at bounding box center [630, 263] width 279 height 27
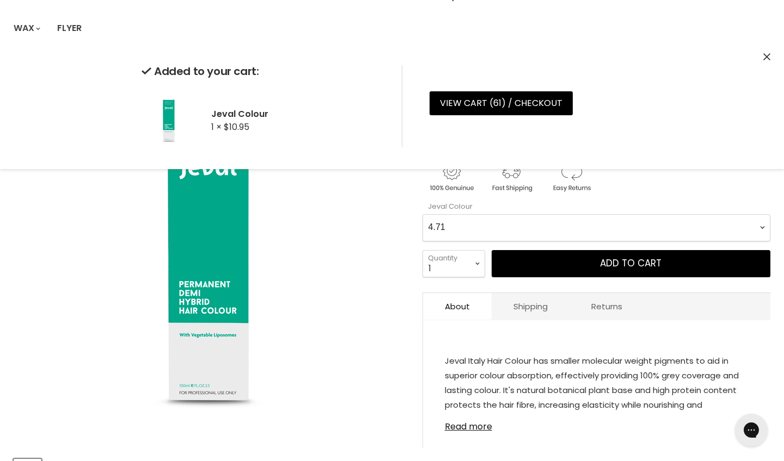
select Colour-0-0 "F.19"
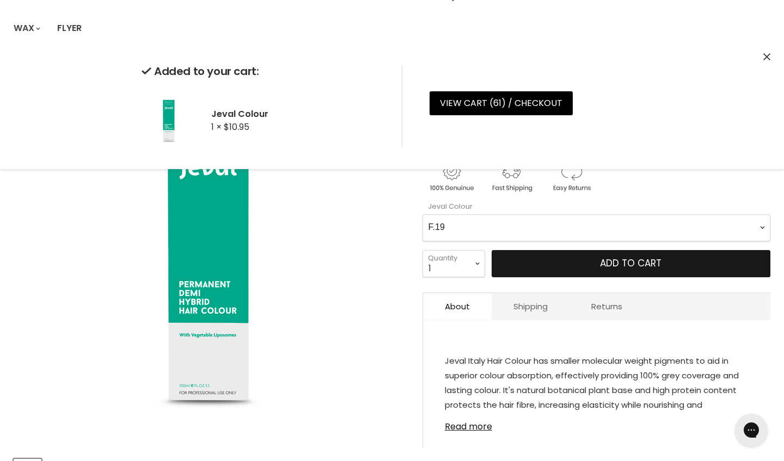
click at [600, 269] on button "Add to cart" at bounding box center [630, 263] width 279 height 27
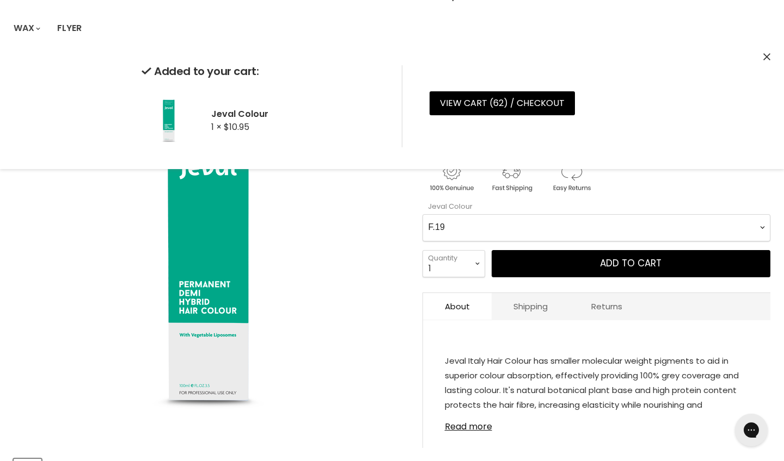
click at [767, 59] on icon "Close" at bounding box center [766, 56] width 7 height 7
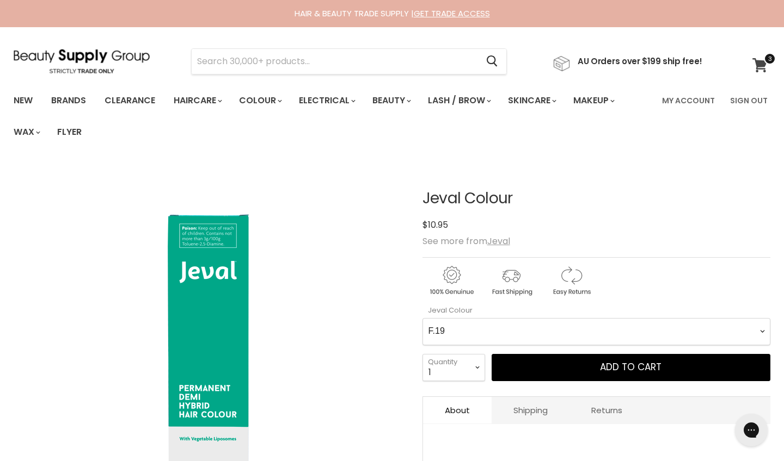
scroll to position [0, 0]
click at [754, 63] on icon at bounding box center [759, 65] width 15 height 14
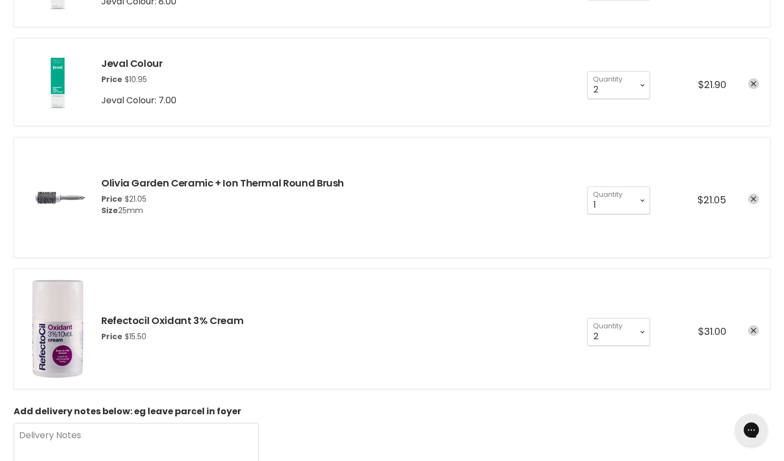
scroll to position [3450, 0]
select select "1"
type input "1"
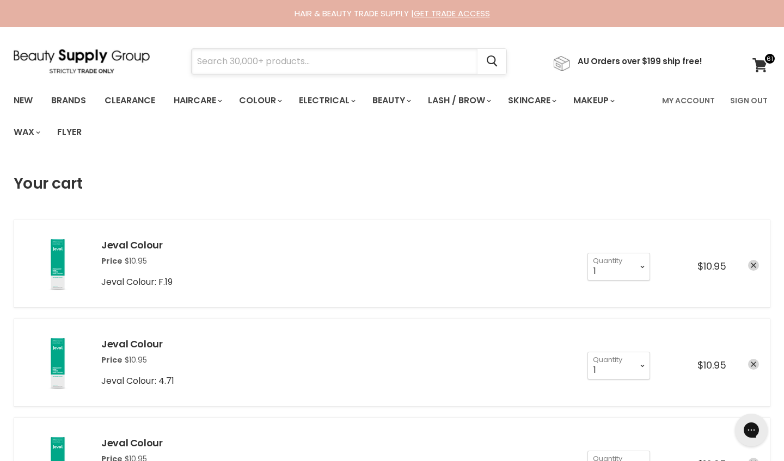
click at [311, 62] on input "Search" at bounding box center [335, 61] width 286 height 25
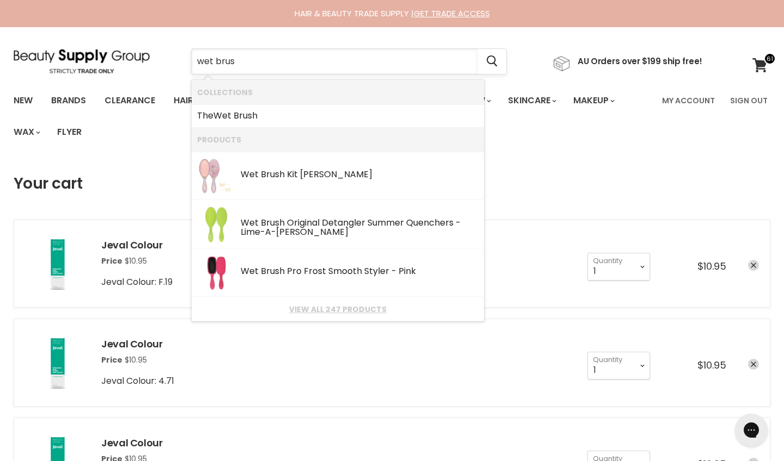
type input "wet brush"
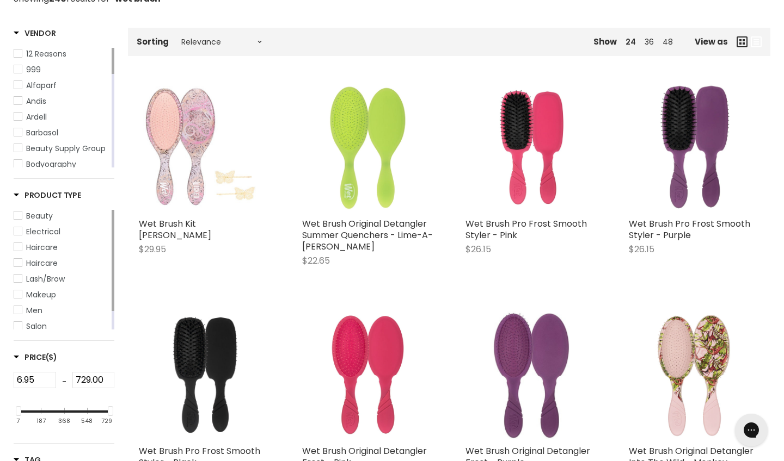
scroll to position [217, 0]
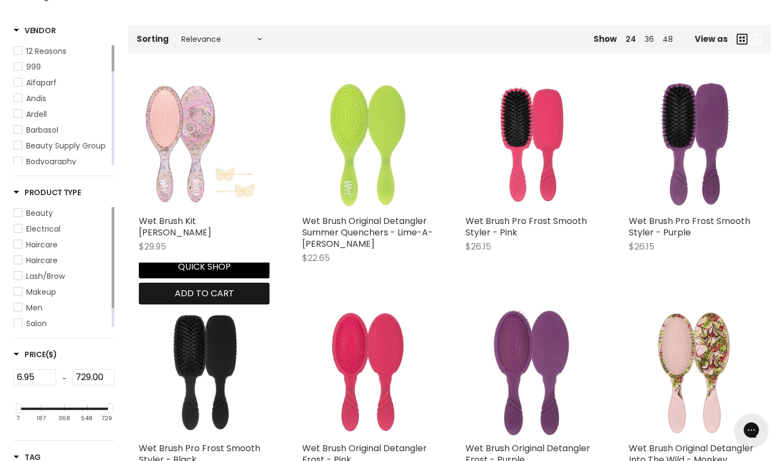
click at [226, 288] on span "Add to cart" at bounding box center [204, 293] width 59 height 13
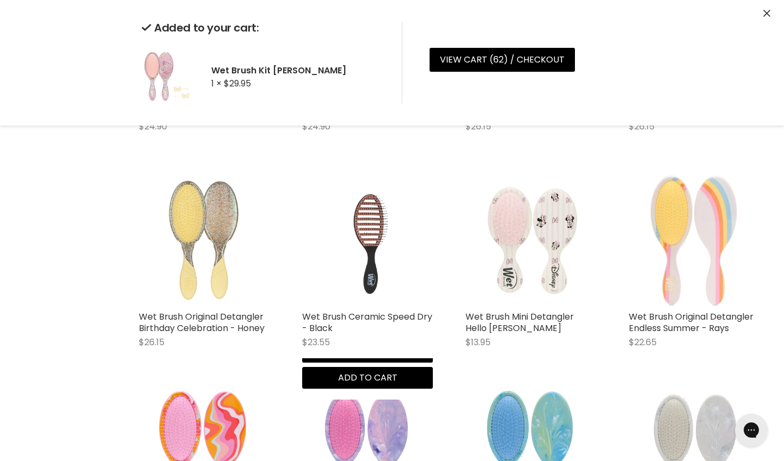
scroll to position [786, 0]
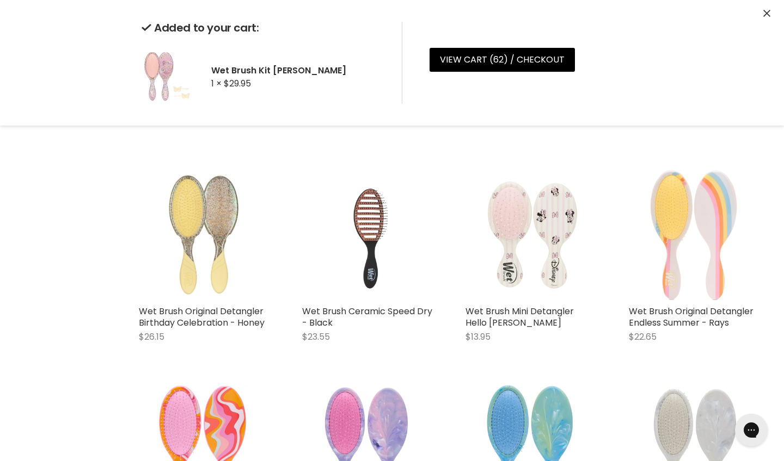
click at [577, 364] on div "Wet Brush Mini Detangler Hello Minnie $13.95 The Wet Brush Quick shop Add to ca…" at bounding box center [530, 261] width 152 height 205
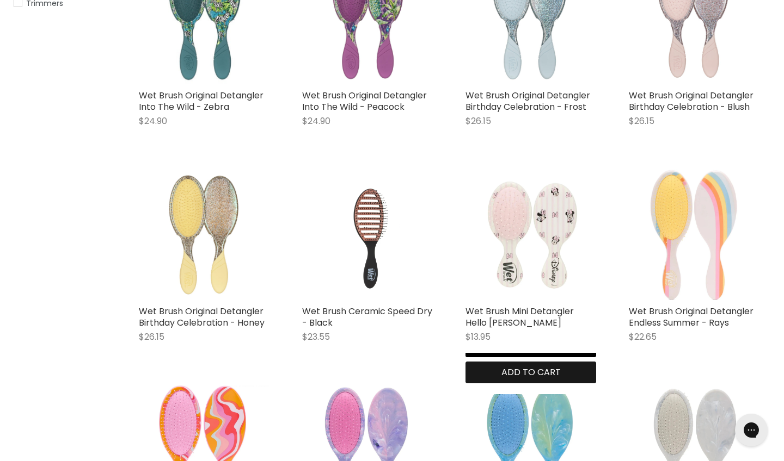
click at [560, 372] on span "Add to cart" at bounding box center [530, 372] width 59 height 13
click at [509, 357] on button "Quick shop" at bounding box center [530, 346] width 131 height 22
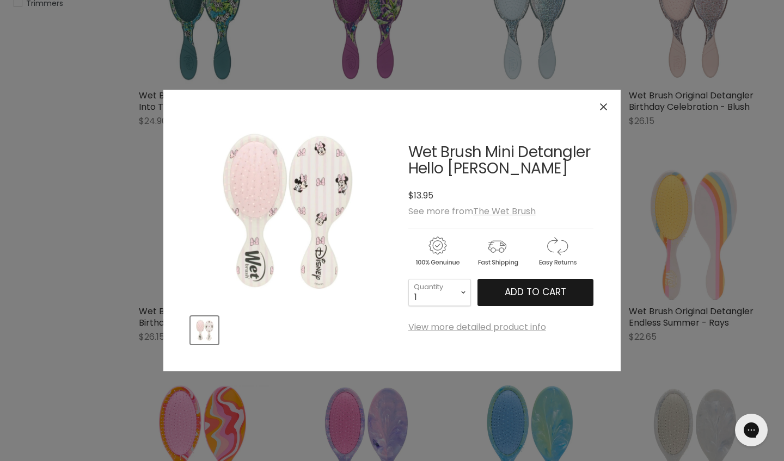
click at [555, 286] on button "Add to cart" at bounding box center [535, 292] width 116 height 27
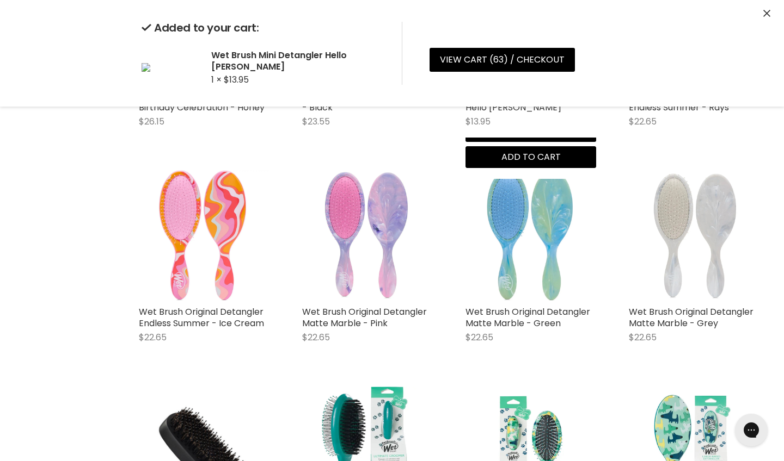
scroll to position [1002, 0]
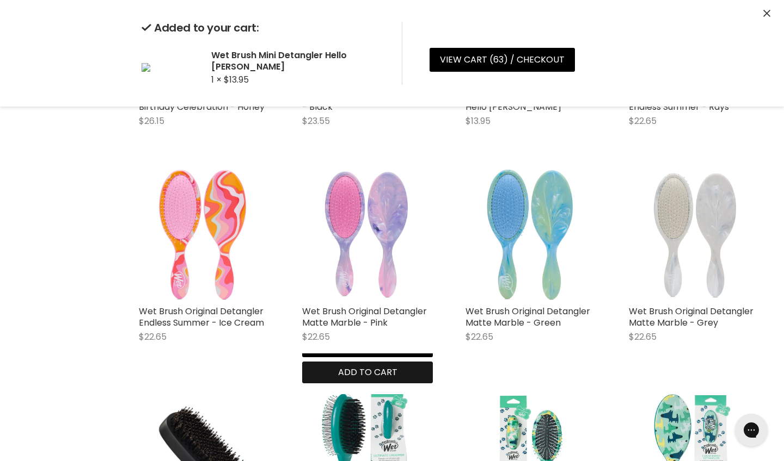
click at [403, 372] on div "Wet Brush Original Detangler Matte Marble - Pink $22.65 The Wet Brush Quick sho…" at bounding box center [367, 277] width 152 height 236
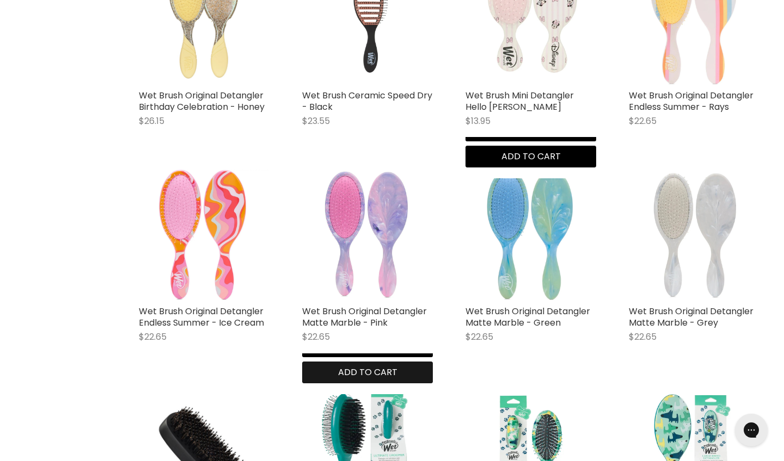
click at [412, 378] on button "Add to cart" at bounding box center [367, 373] width 131 height 22
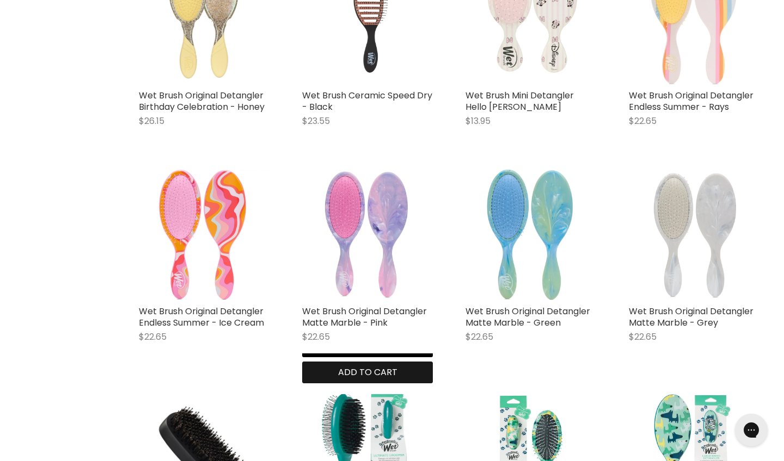
click at [397, 369] on span "Add to cart" at bounding box center [367, 372] width 59 height 13
click at [395, 372] on span "Add to cart" at bounding box center [367, 372] width 59 height 13
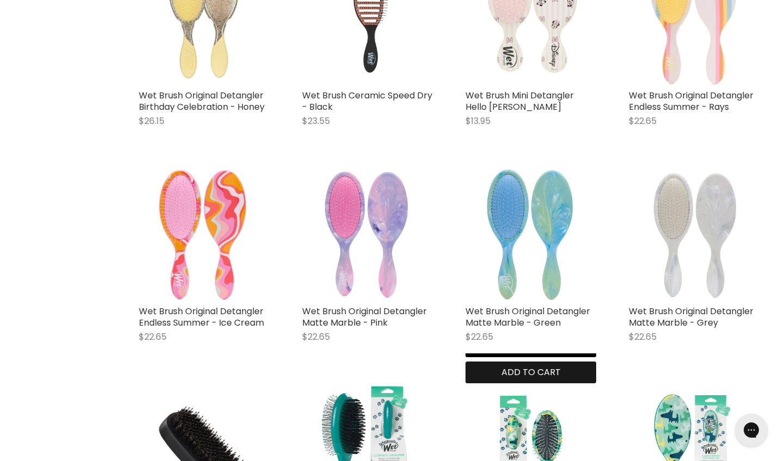
click at [548, 375] on span "Add to cart" at bounding box center [530, 372] width 59 height 13
click at [490, 358] on button "Quick shop" at bounding box center [530, 347] width 131 height 22
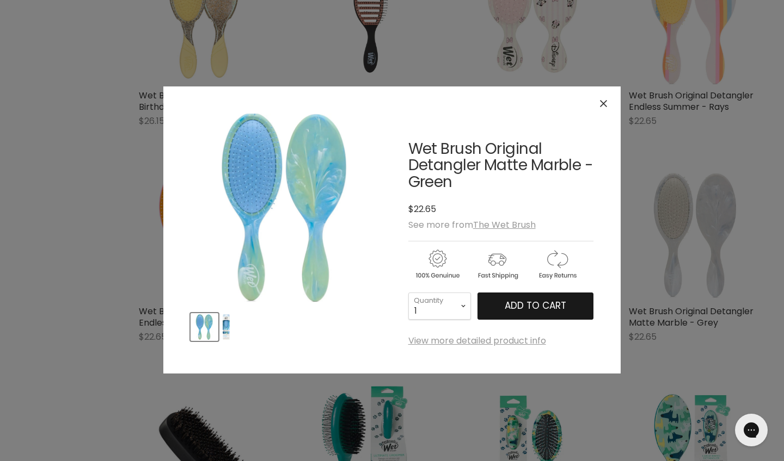
click at [525, 304] on span "Add to cart" at bounding box center [534, 305] width 61 height 13
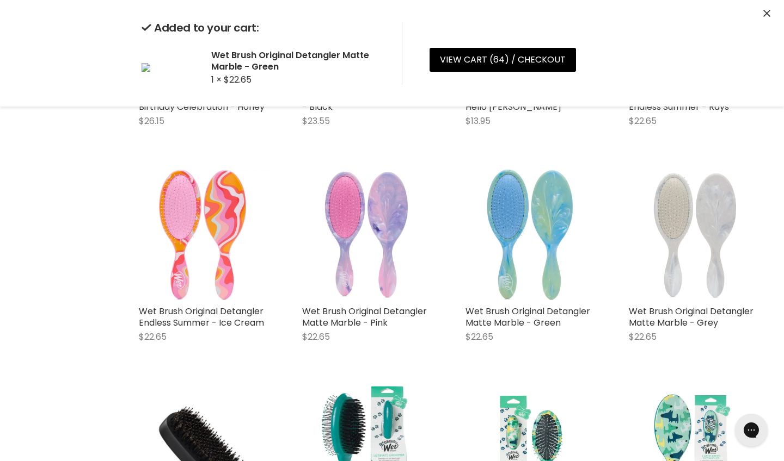
click at [606, 102] on div "Added to your cart: Wet Brush Original Detangler Matte Marble - Green 1 × $22.6…" at bounding box center [392, 53] width 784 height 107
click at [328, 327] on button "Quick shop" at bounding box center [367, 316] width 131 height 22
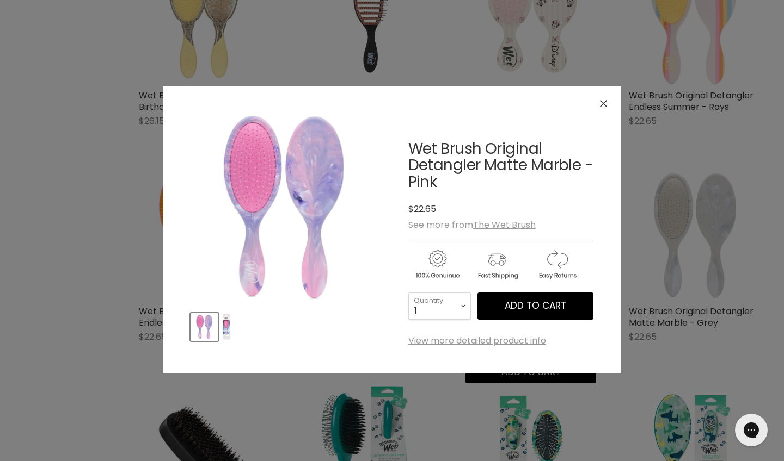
click at [512, 293] on div "1 2 3 4 5 6 7 8 9 10+ Quantity 1 Quantity Add to cart" at bounding box center [500, 306] width 185 height 27
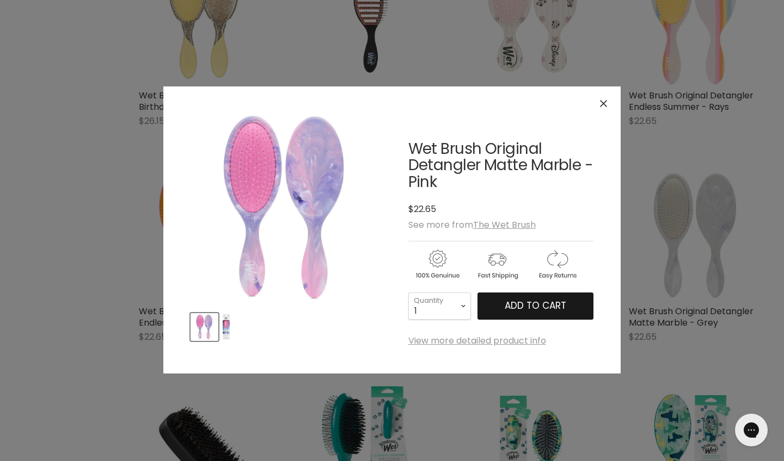
click at [502, 308] on button "Add to cart" at bounding box center [535, 306] width 116 height 27
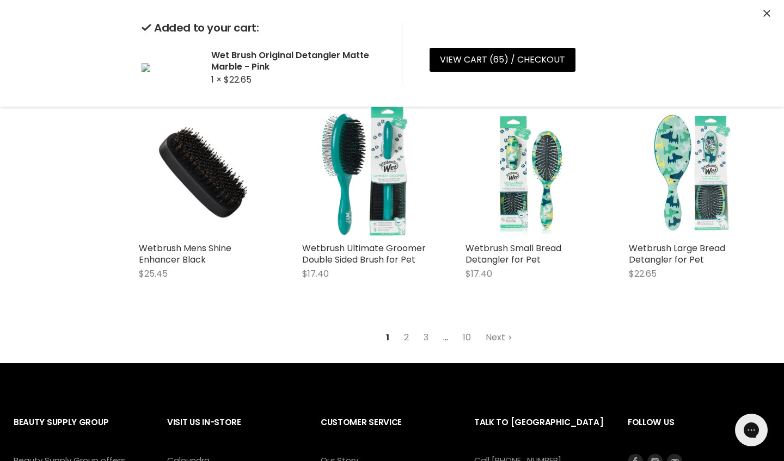
scroll to position [1283, 0]
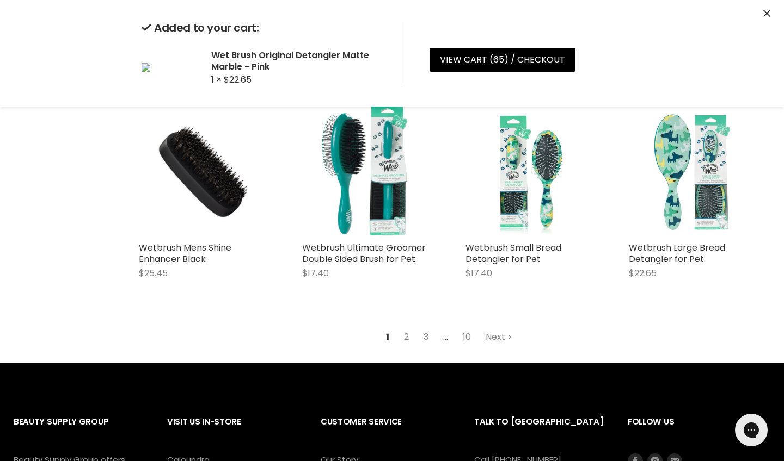
click at [408, 338] on link "2" at bounding box center [406, 338] width 17 height 20
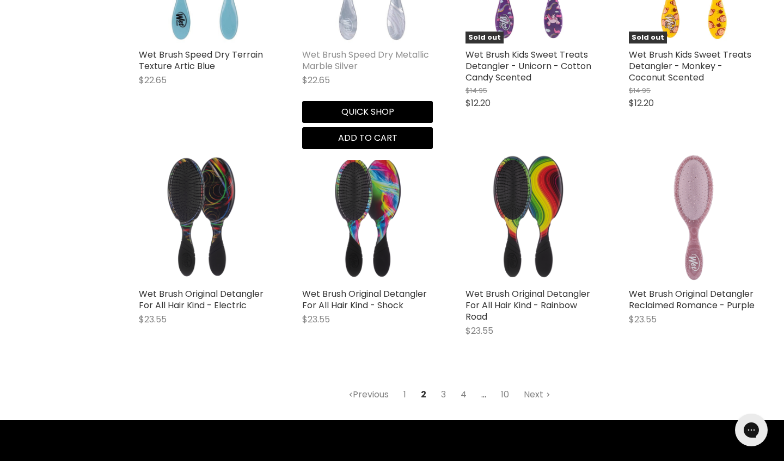
scroll to position [1285, 0]
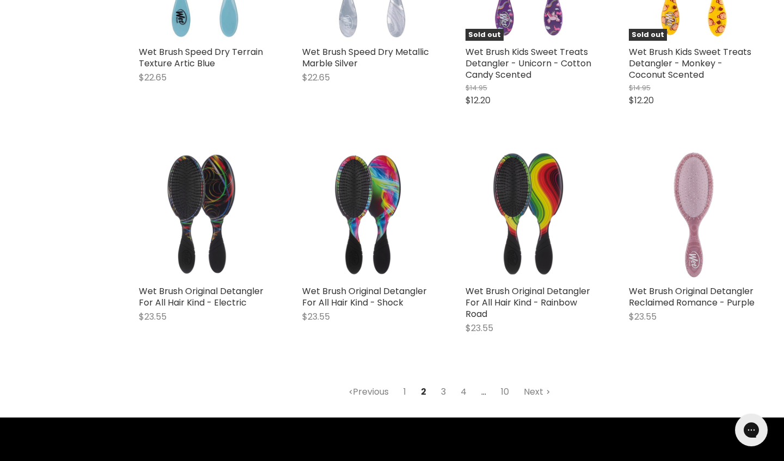
click at [445, 389] on link "3" at bounding box center [443, 393] width 17 height 20
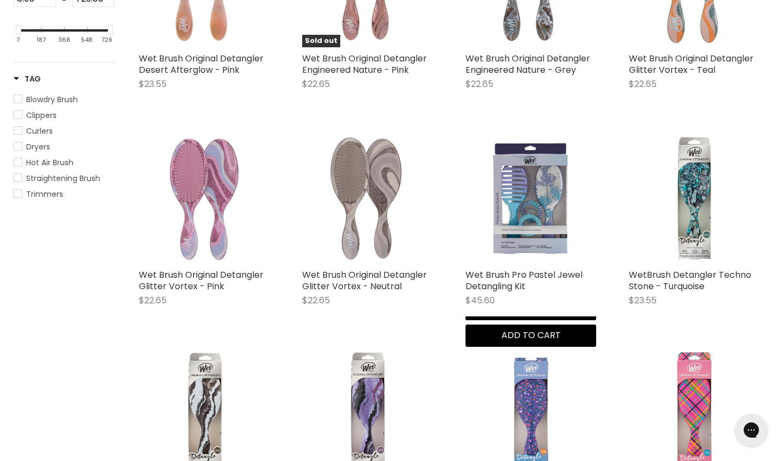
scroll to position [595, 0]
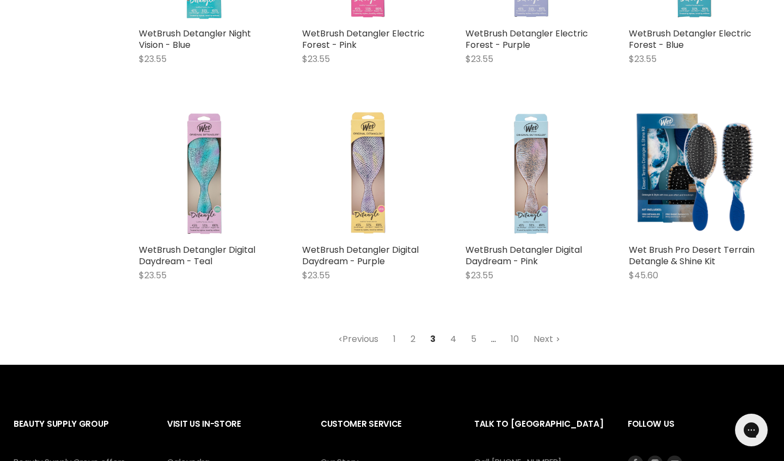
click at [455, 336] on link "4" at bounding box center [453, 340] width 18 height 20
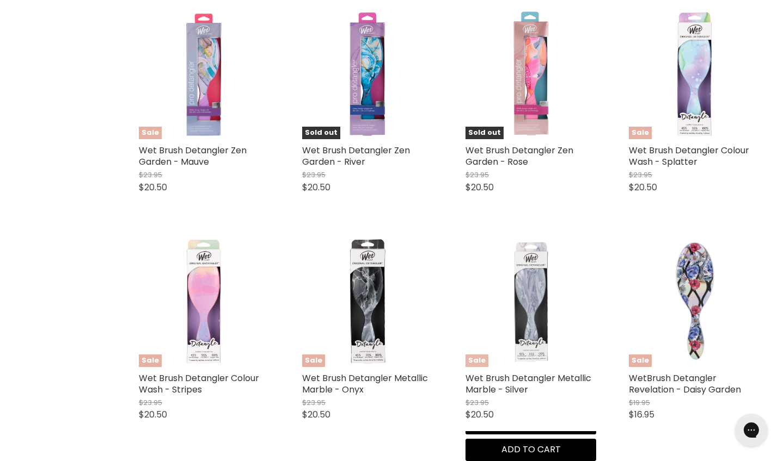
scroll to position [1225, 0]
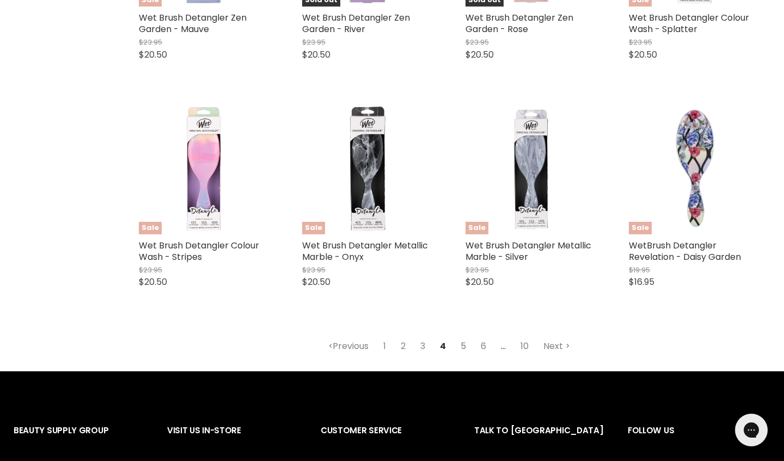
click at [462, 342] on link "5" at bounding box center [462, 347] width 17 height 20
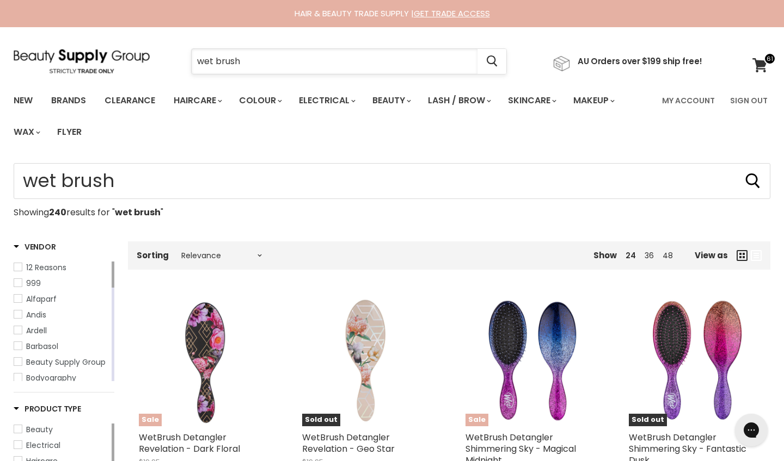
click at [249, 62] on input "wet brush" at bounding box center [335, 61] width 286 height 25
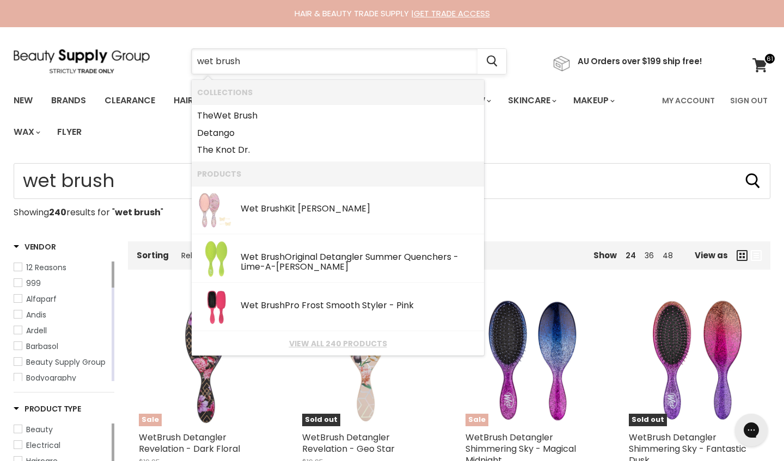
drag, startPoint x: 260, startPoint y: 63, endPoint x: 195, endPoint y: 60, distance: 65.4
click at [195, 61] on input "wet brush" at bounding box center [335, 61] width 286 height 25
type input "2"
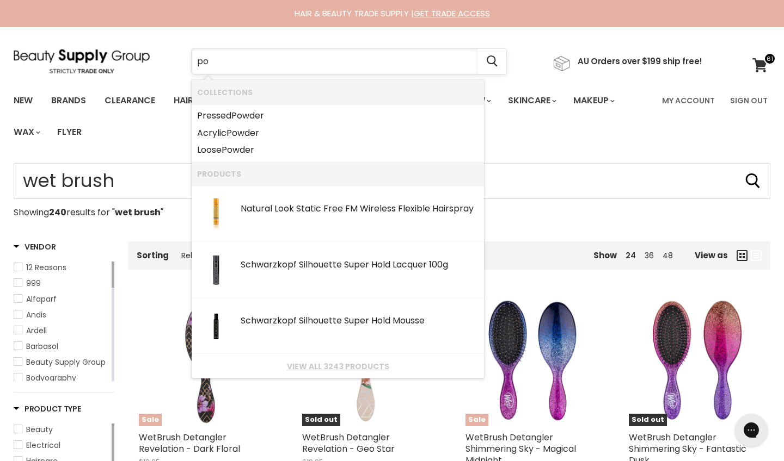
type input "p"
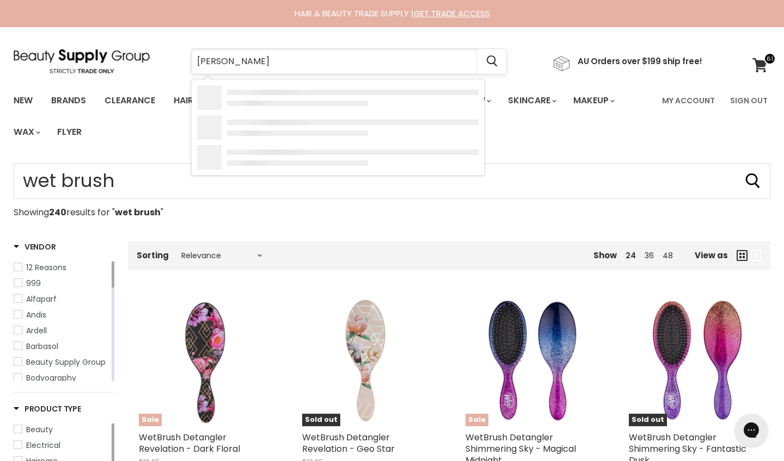
type input "bobb"
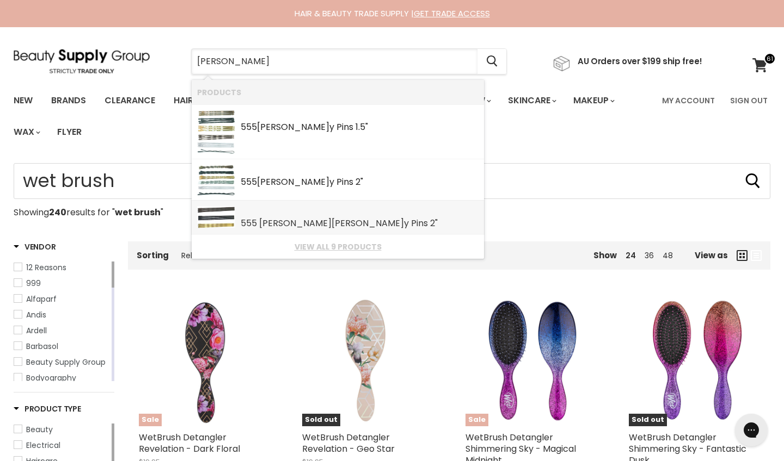
click at [260, 219] on div "555 Matte Finish Bobb y Pins 2"" at bounding box center [360, 224] width 238 height 11
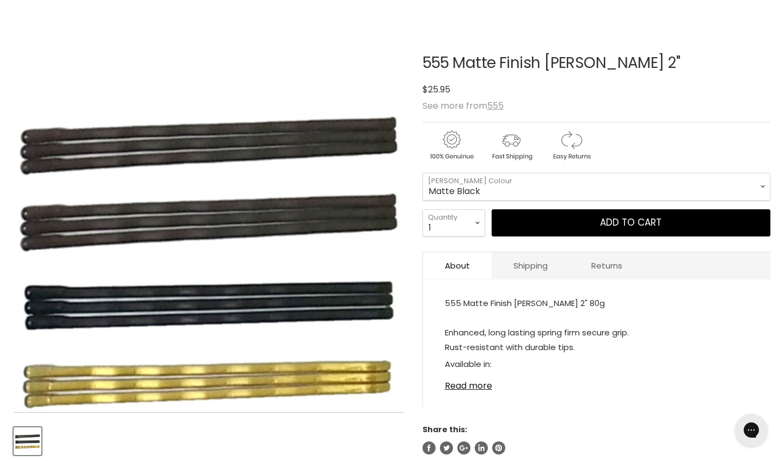
scroll to position [144, 0]
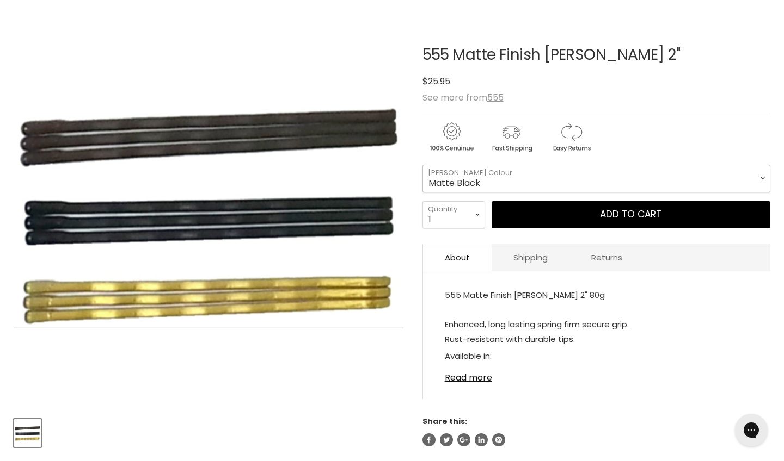
select select "Matte Brown"
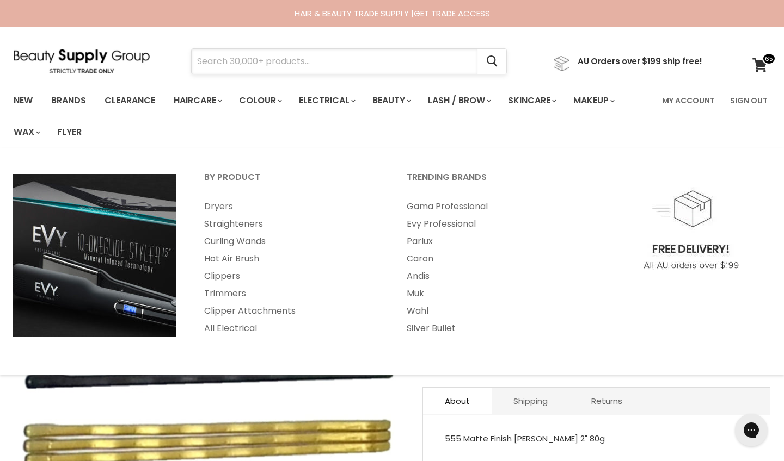
click at [303, 66] on input "Search" at bounding box center [335, 61] width 286 height 25
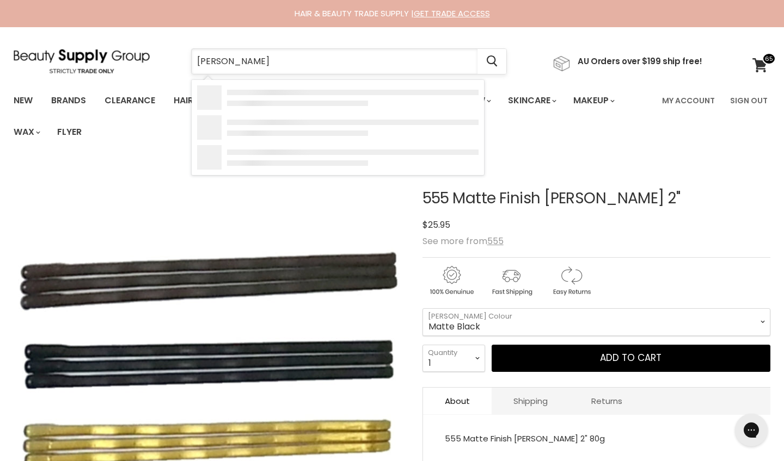
type input "[PERSON_NAME]"
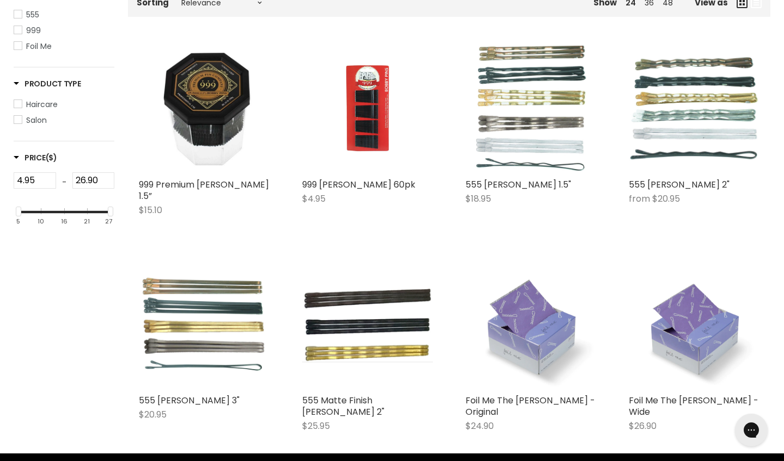
scroll to position [250, 0]
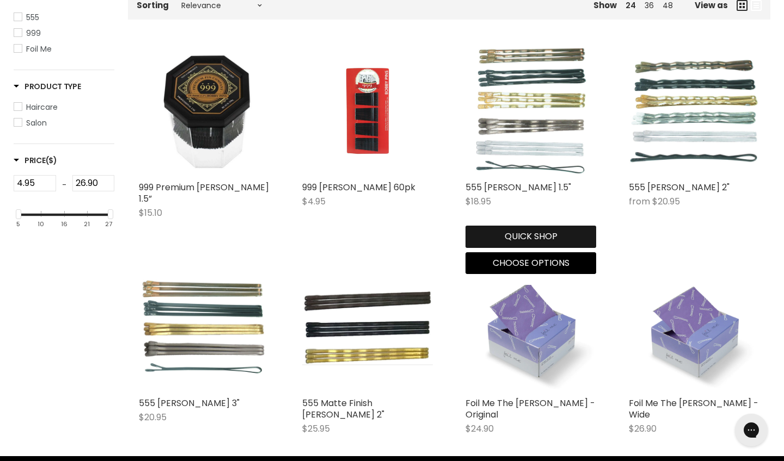
click at [538, 234] on button "Quick shop" at bounding box center [530, 237] width 131 height 22
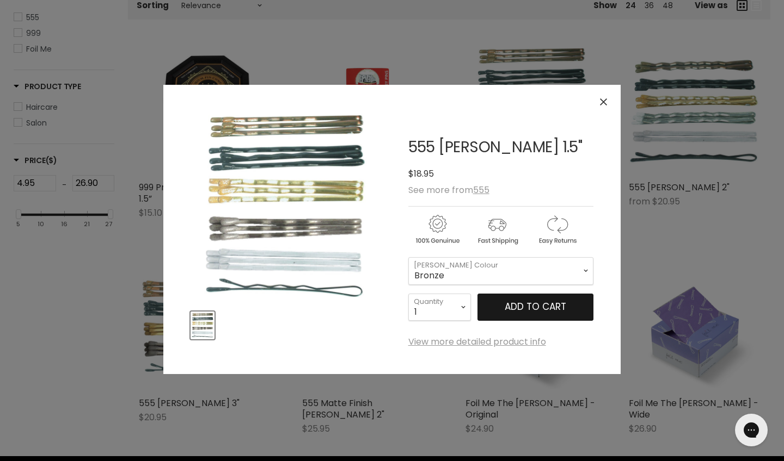
click at [500, 309] on button "Add to cart" at bounding box center [535, 307] width 116 height 27
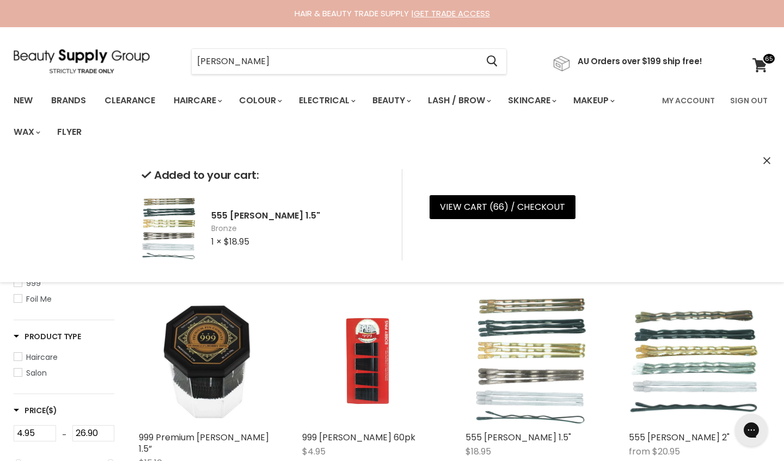
click at [267, 76] on section "Menu [PERSON_NAME] pins Cancel" at bounding box center [392, 56] width 784 height 58
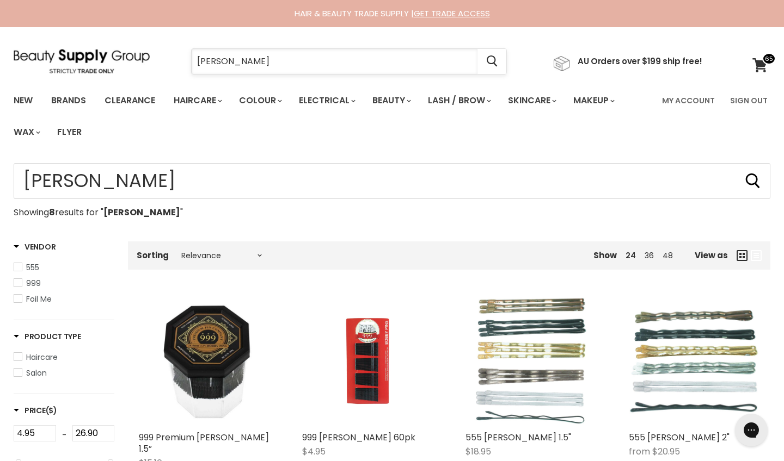
click at [267, 70] on input "[PERSON_NAME]" at bounding box center [335, 61] width 286 height 25
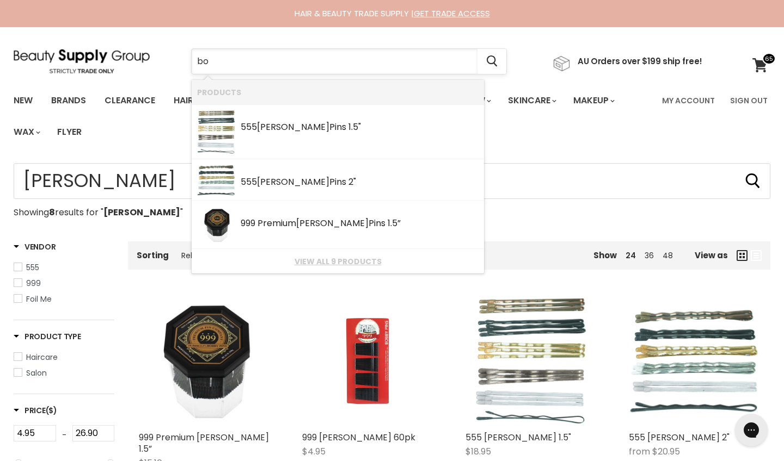
type input "b"
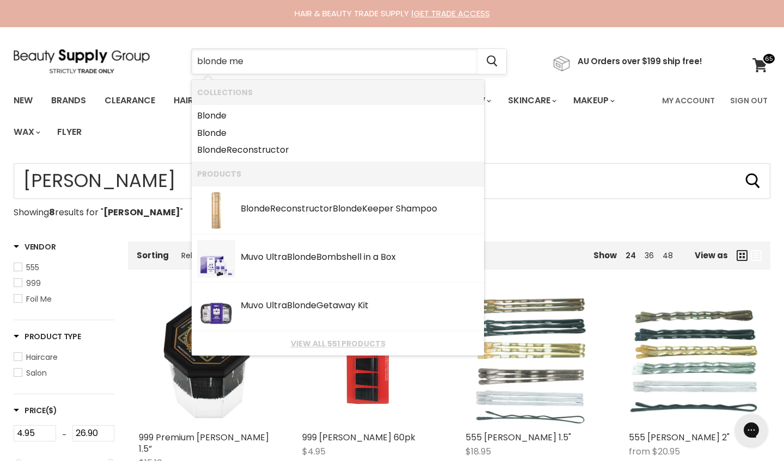
type input "blonde me"
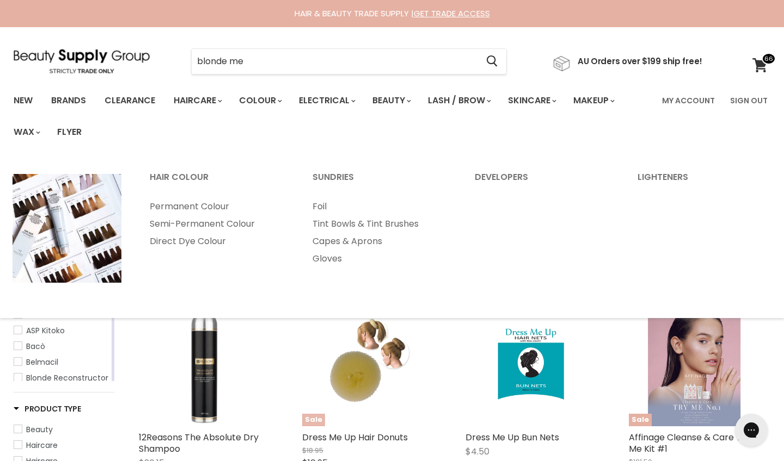
type input "blonde me"
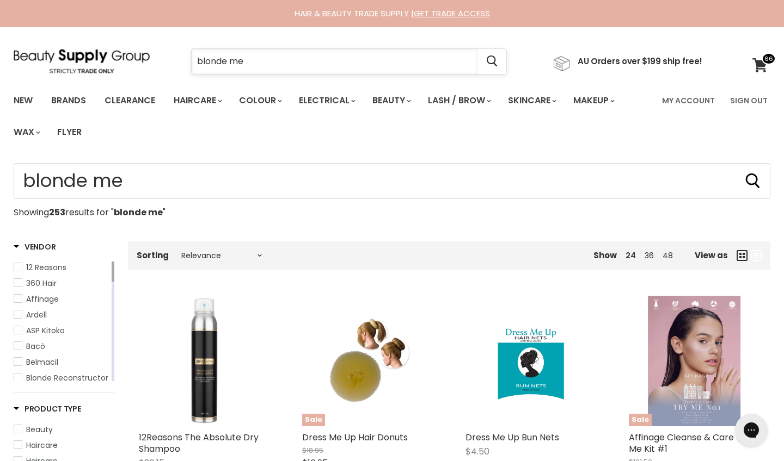
click at [274, 53] on input "blonde me" at bounding box center [335, 61] width 286 height 25
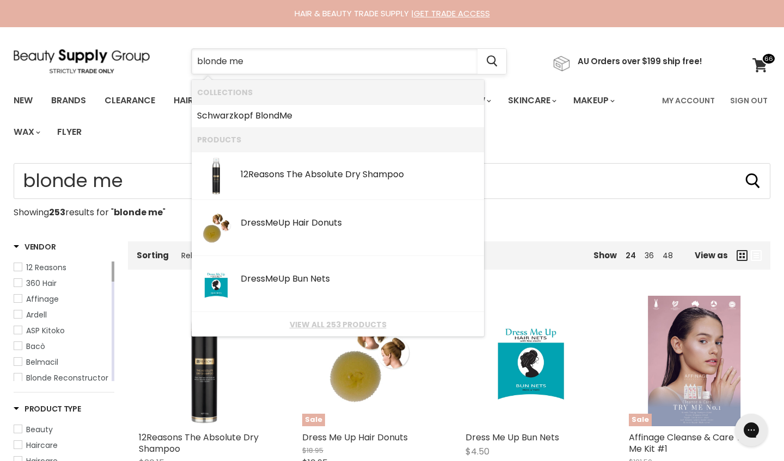
click at [255, 72] on input "blonde me" at bounding box center [335, 61] width 286 height 25
drag, startPoint x: 261, startPoint y: 67, endPoint x: 180, endPoint y: 63, distance: 80.6
click at [180, 63] on div "blonde me Cancel" at bounding box center [348, 61] width 371 height 25
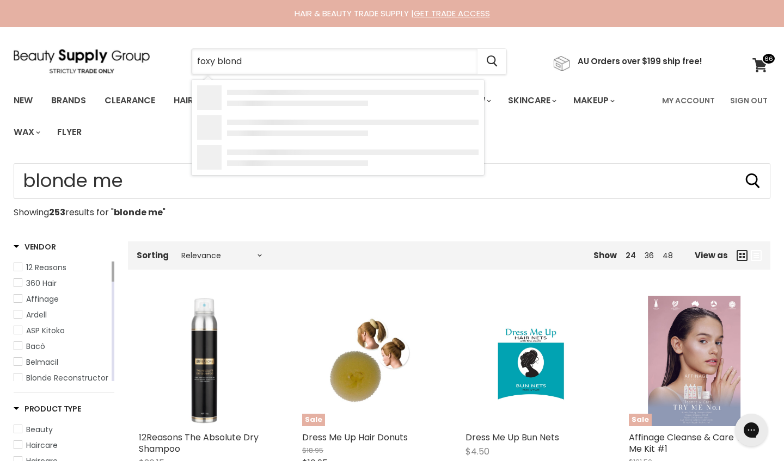
type input "foxy blonde"
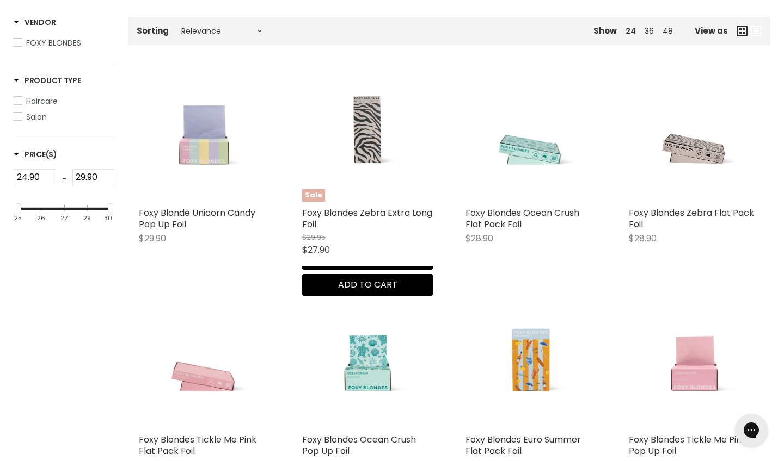
scroll to position [231, 0]
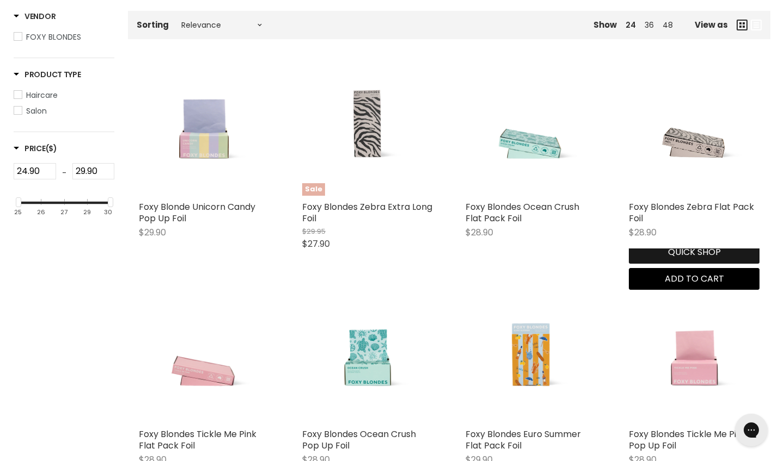
click at [673, 263] on button "Quick shop" at bounding box center [694, 253] width 131 height 22
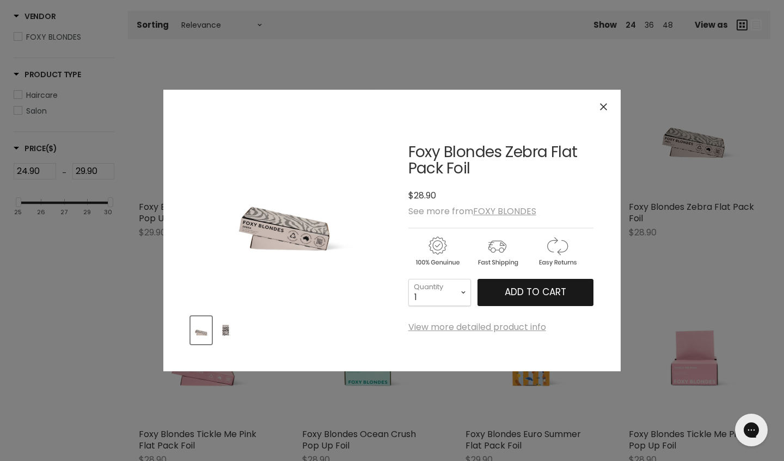
click at [546, 296] on span "Add to cart" at bounding box center [534, 292] width 61 height 13
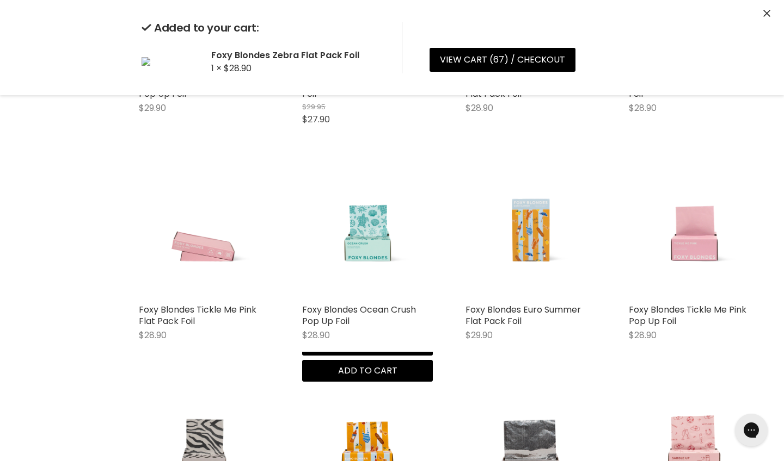
scroll to position [358, 0]
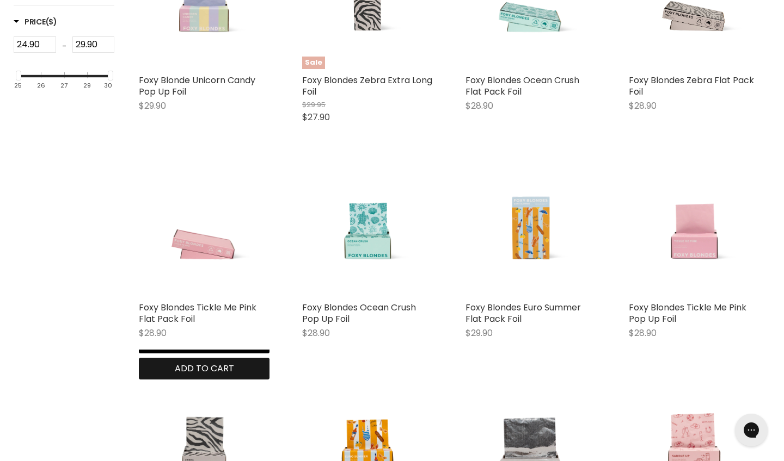
click at [234, 368] on span "Add to cart" at bounding box center [204, 368] width 59 height 13
click at [177, 353] on button "Quick shop" at bounding box center [204, 342] width 131 height 22
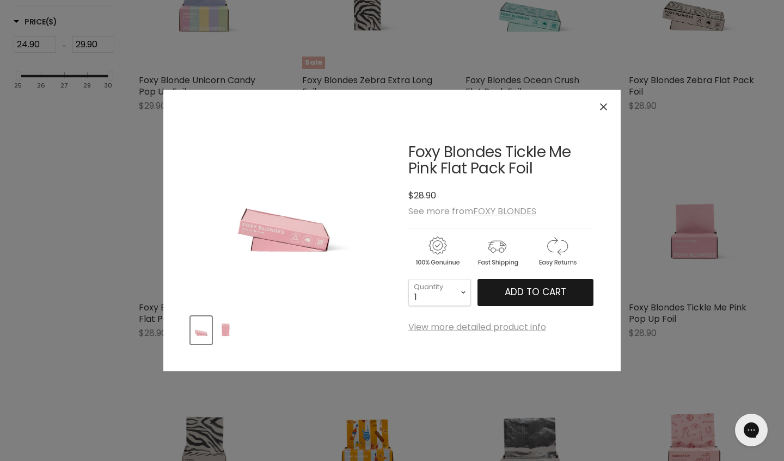
click at [553, 289] on span "Add to cart" at bounding box center [534, 292] width 61 height 13
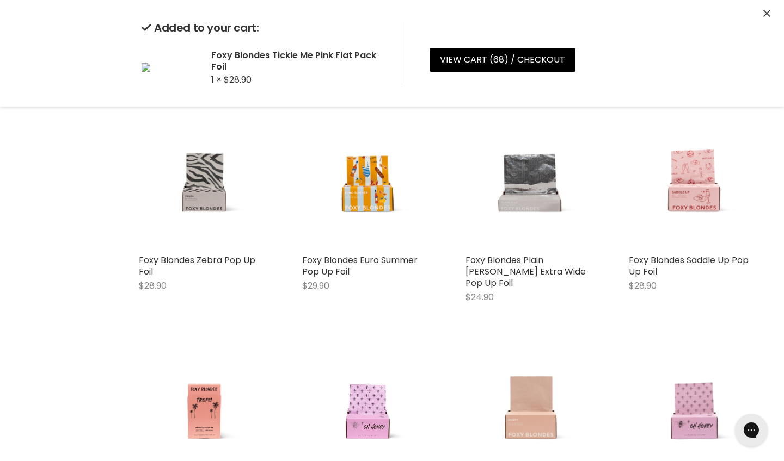
scroll to position [622, 0]
click at [348, 312] on div "Foxy Blondes Euro Summer Pop Up Foil $29.90 FOXY BLONDES Quick shop Add to cart" at bounding box center [367, 209] width 152 height 205
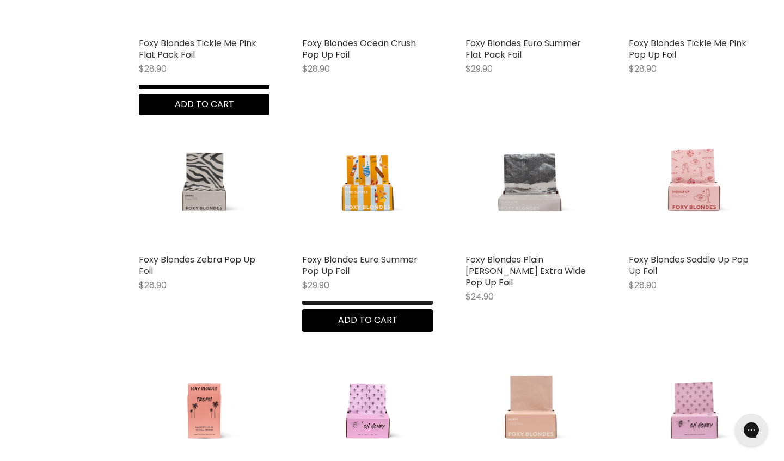
click at [331, 305] on button "Quick shop" at bounding box center [367, 295] width 131 height 22
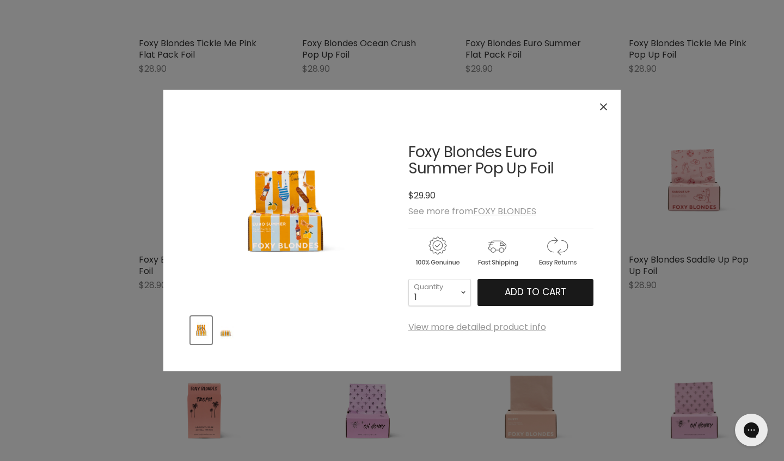
click at [521, 290] on span "Add to cart" at bounding box center [534, 292] width 61 height 13
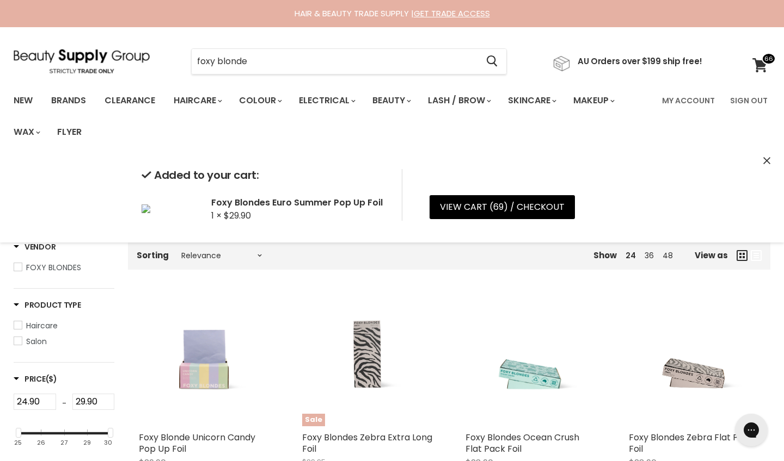
scroll to position [0, 0]
click at [763, 64] on icon at bounding box center [759, 65] width 15 height 14
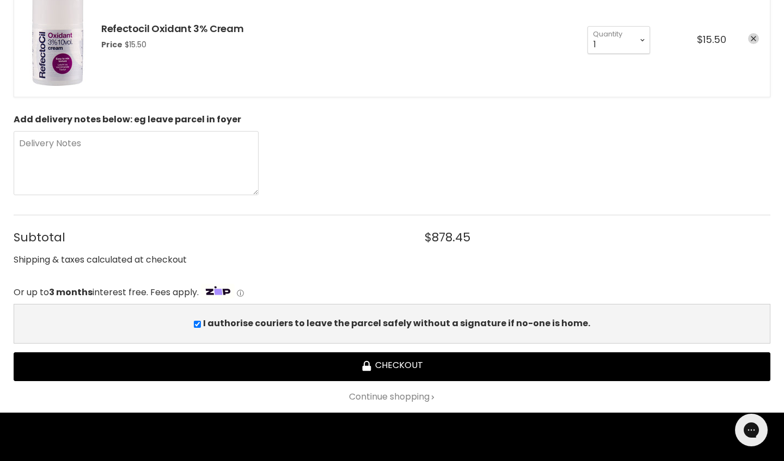
scroll to position [4634, 0]
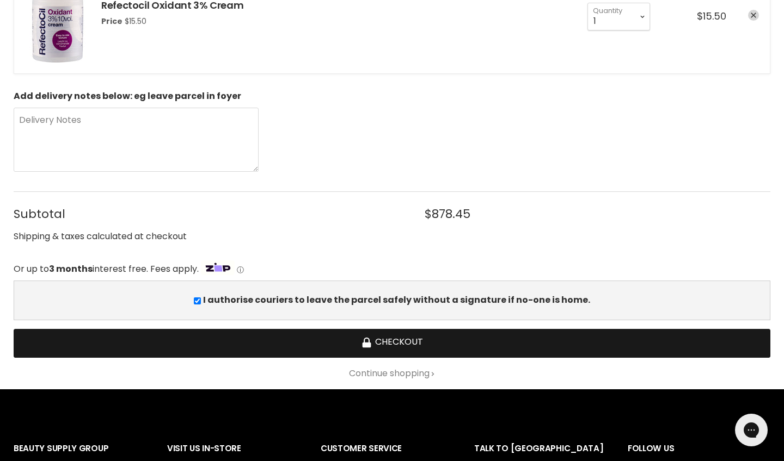
click at [386, 349] on button "Checkout" at bounding box center [392, 343] width 756 height 29
